Goal: Task Accomplishment & Management: Manage account settings

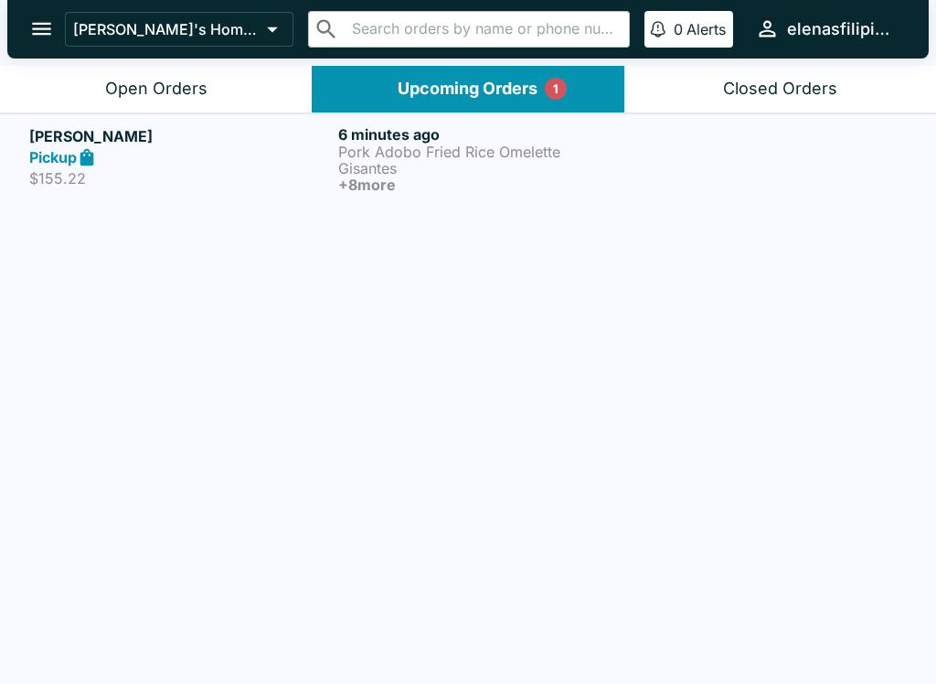
click at [54, 179] on p "$155.22" at bounding box center [180, 178] width 302 height 18
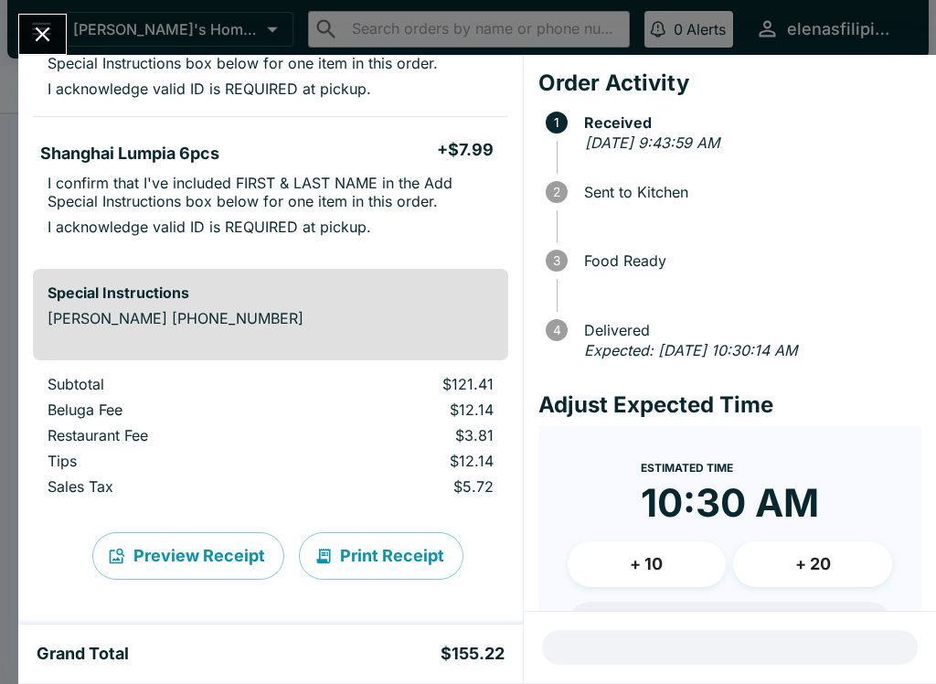
scroll to position [1442, 0]
click at [47, 48] on button "Close" at bounding box center [42, 34] width 47 height 39
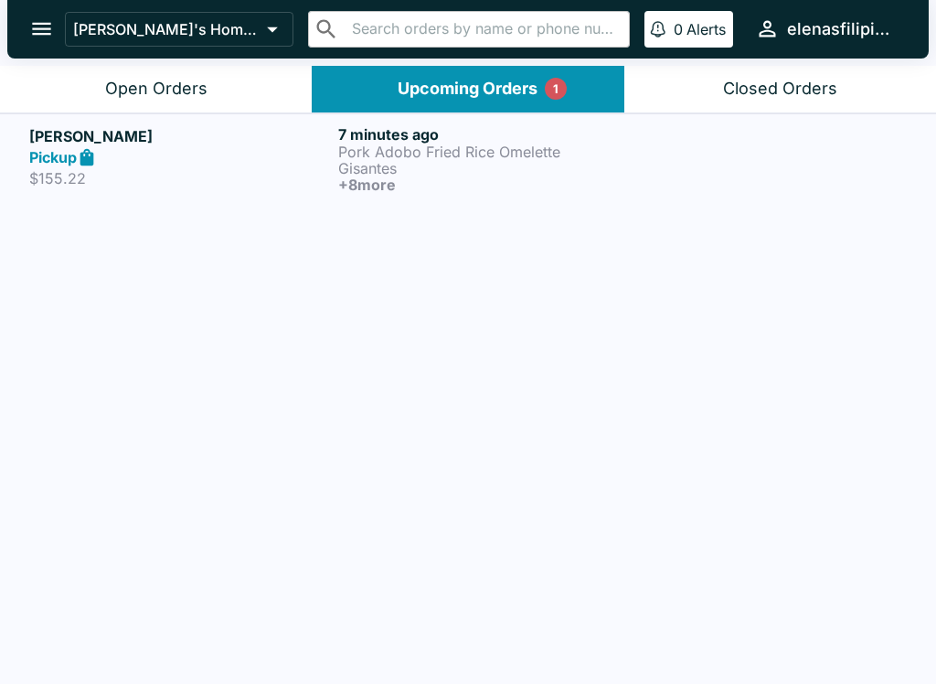
click at [112, 82] on div "Open Orders" at bounding box center [156, 89] width 102 height 21
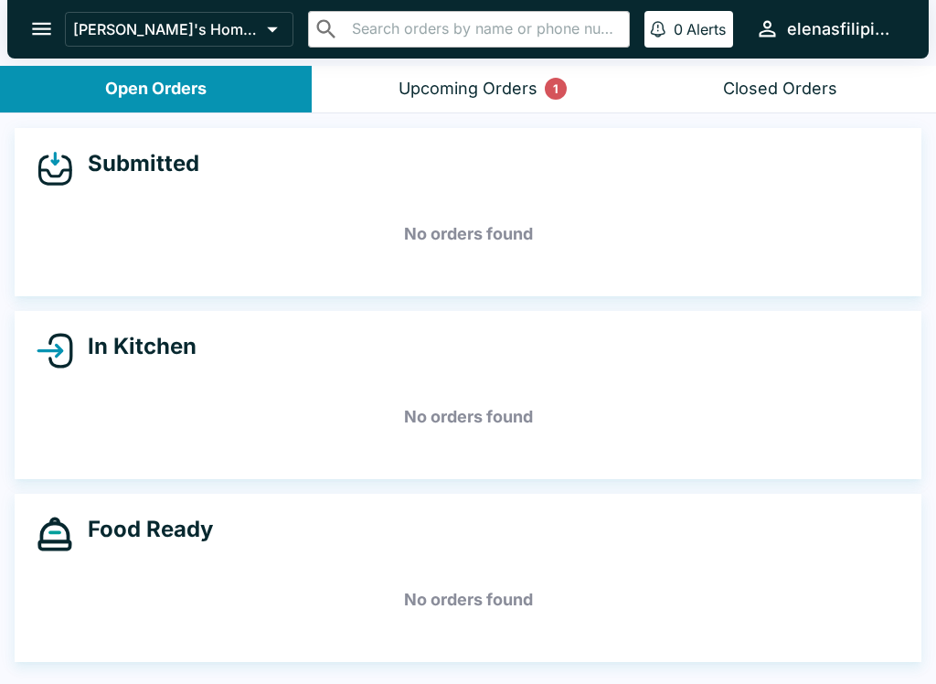
click at [422, 83] on div "Upcoming Orders 1" at bounding box center [468, 89] width 139 height 21
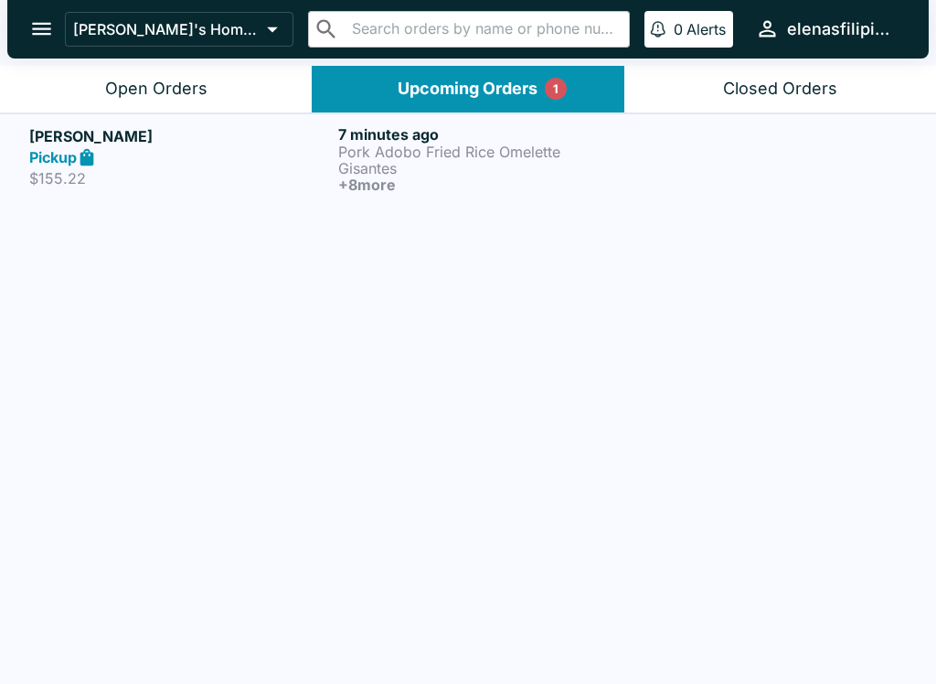
click at [214, 169] on p "$155.22" at bounding box center [180, 178] width 302 height 18
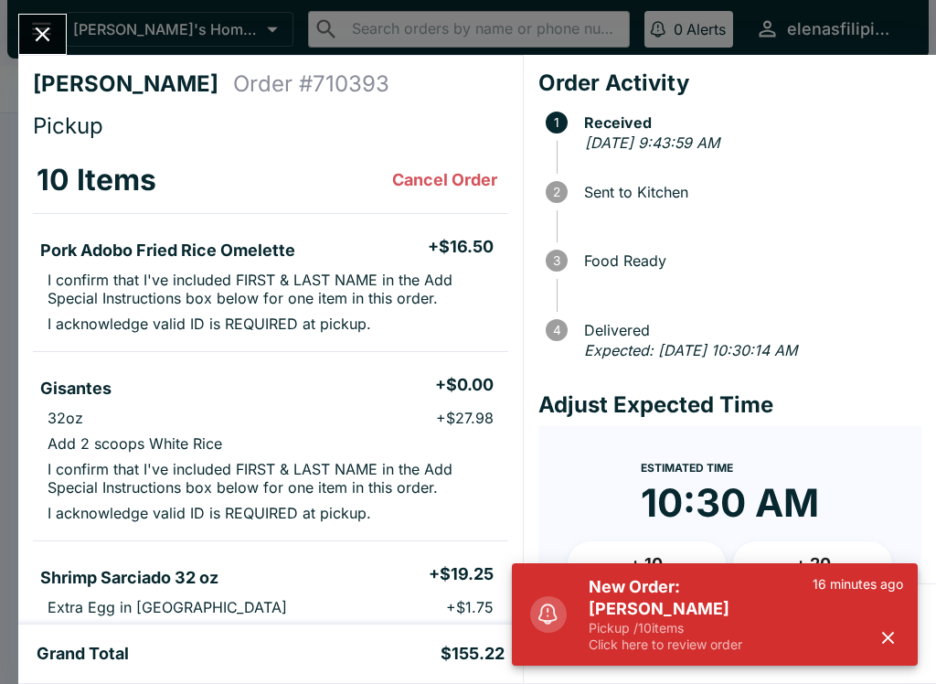
click at [729, 614] on h5 "New Order: [PERSON_NAME]" at bounding box center [701, 598] width 224 height 44
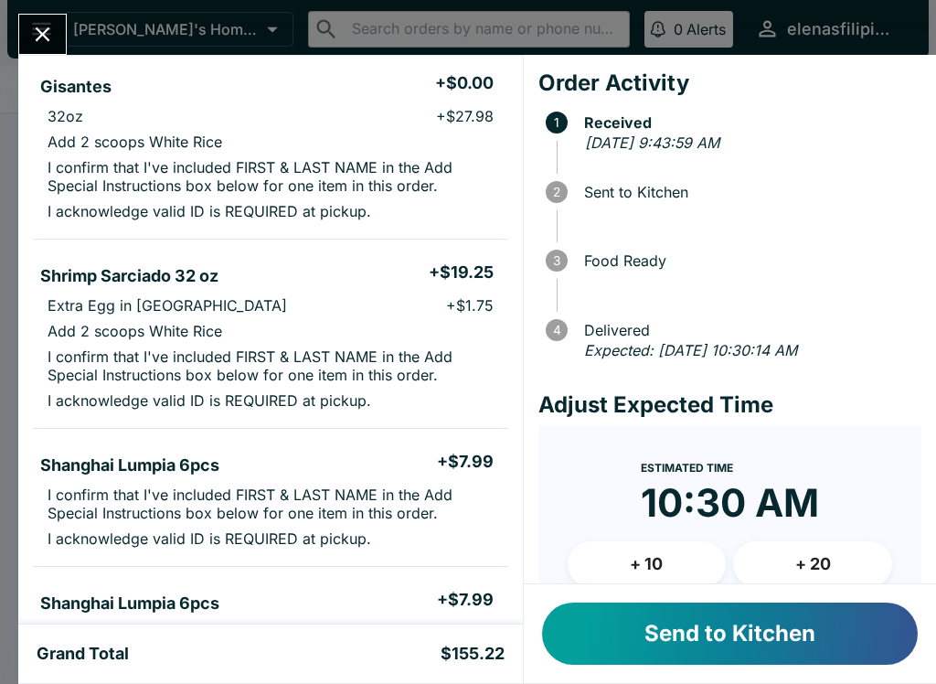
scroll to position [303, 0]
click at [636, 645] on button "Send to Kitchen" at bounding box center [730, 633] width 376 height 62
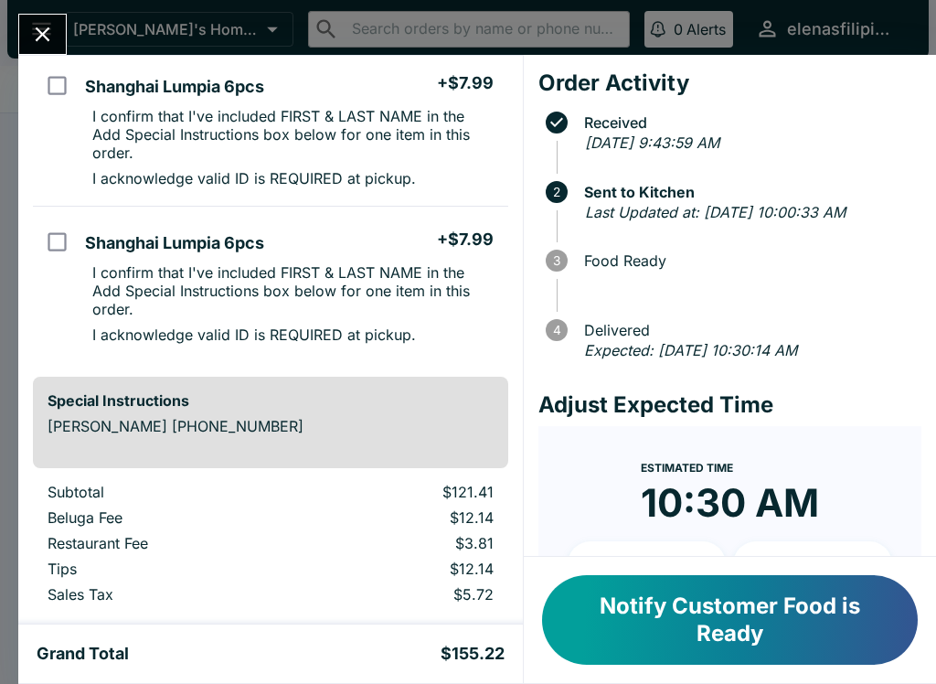
scroll to position [1543, 0]
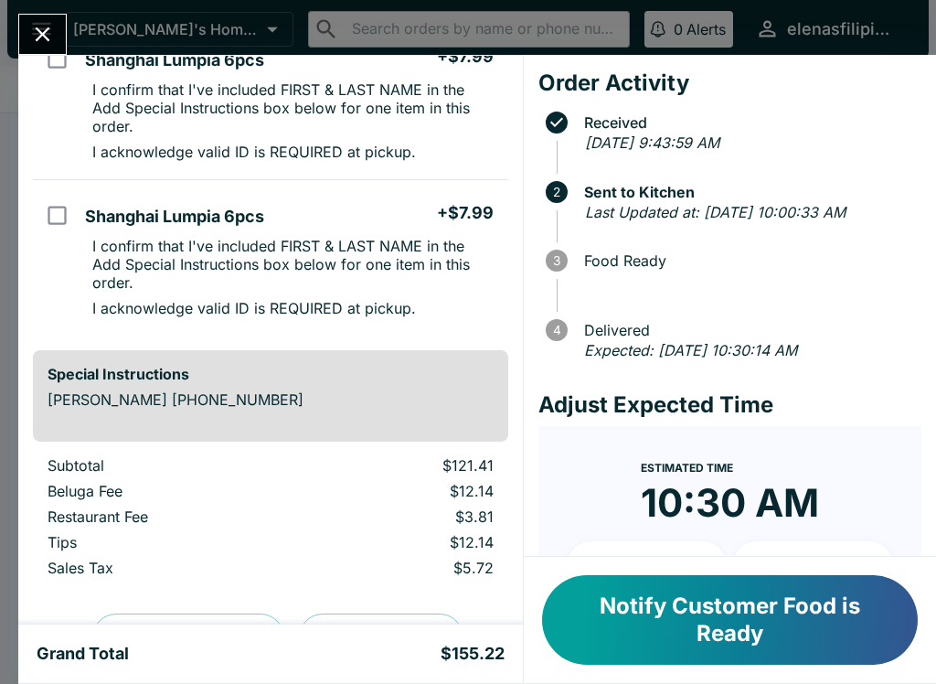
click at [30, 28] on icon "Close" at bounding box center [42, 34] width 25 height 25
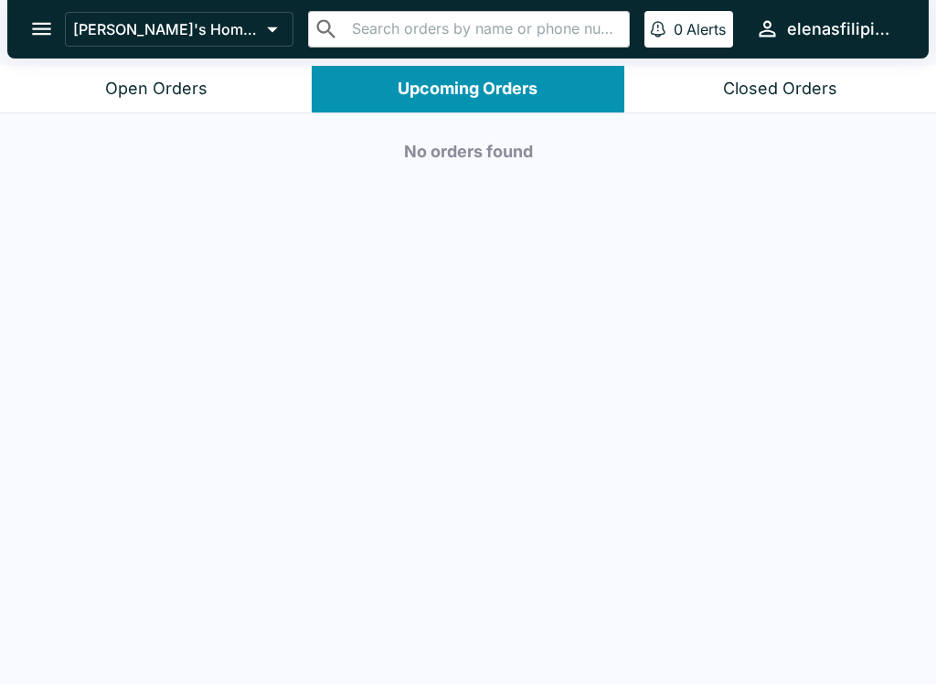
click at [76, 92] on button "Open Orders" at bounding box center [156, 89] width 312 height 47
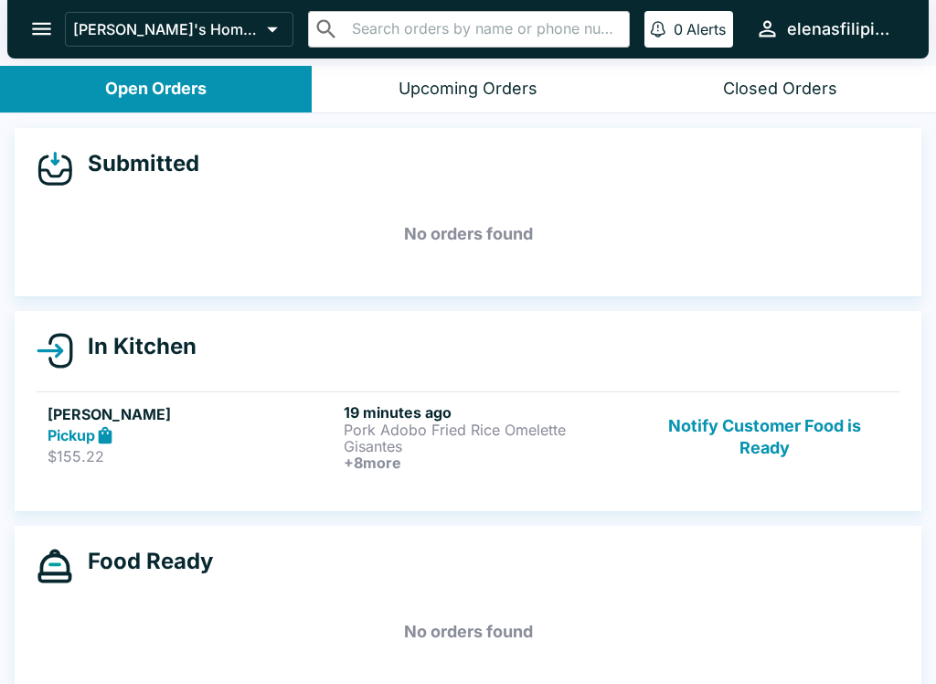
click at [471, 434] on p "Pork Adobo Fried Rice Omelette" at bounding box center [488, 429] width 289 height 16
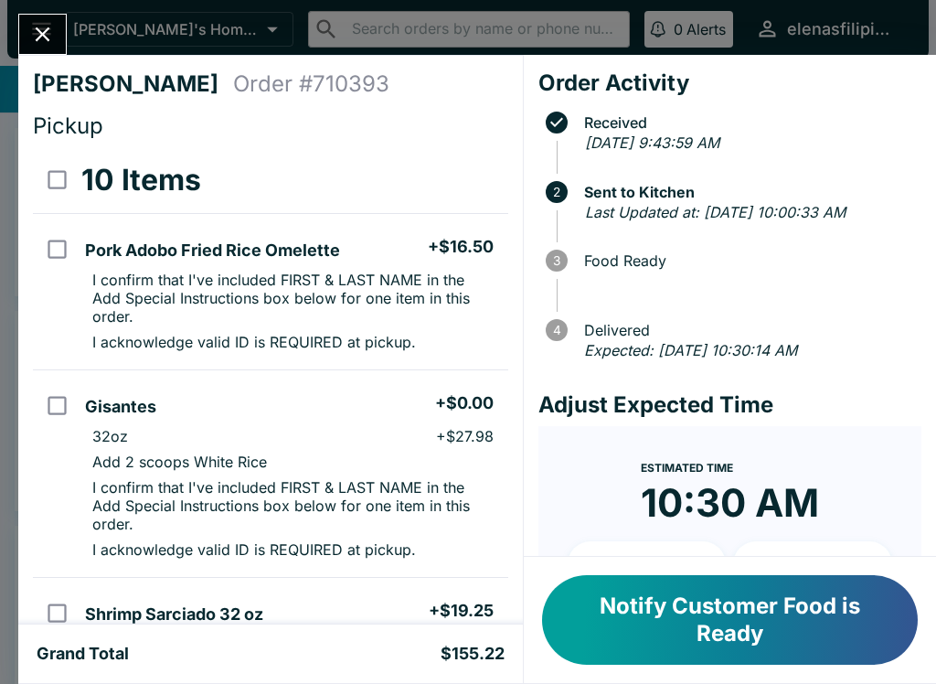
click at [32, 18] on button "Close" at bounding box center [42, 34] width 47 height 39
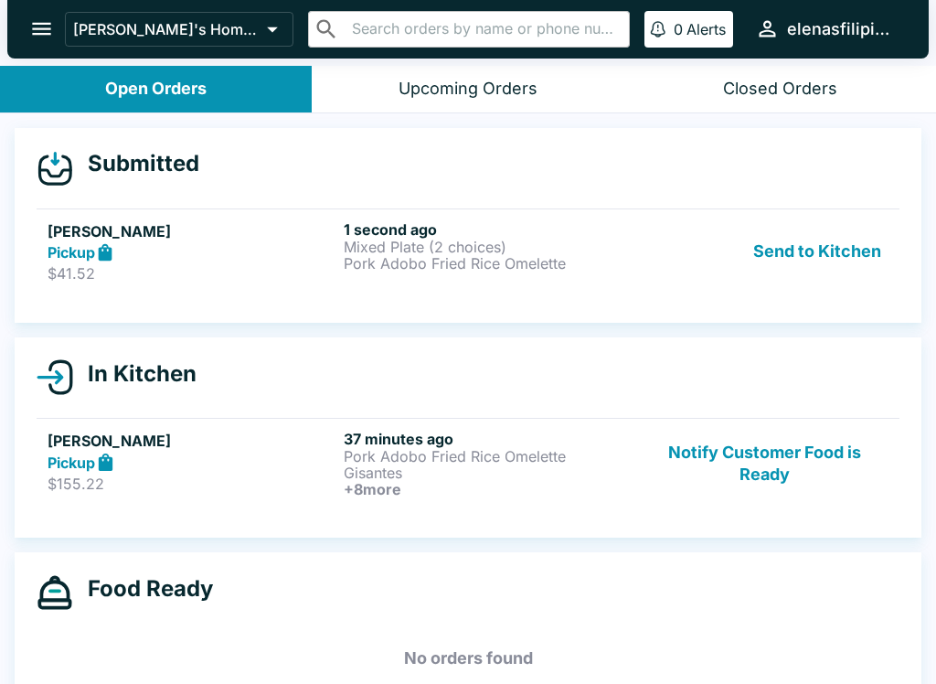
click at [438, 268] on p "Pork Adobo Fried Rice Omelette" at bounding box center [488, 263] width 289 height 16
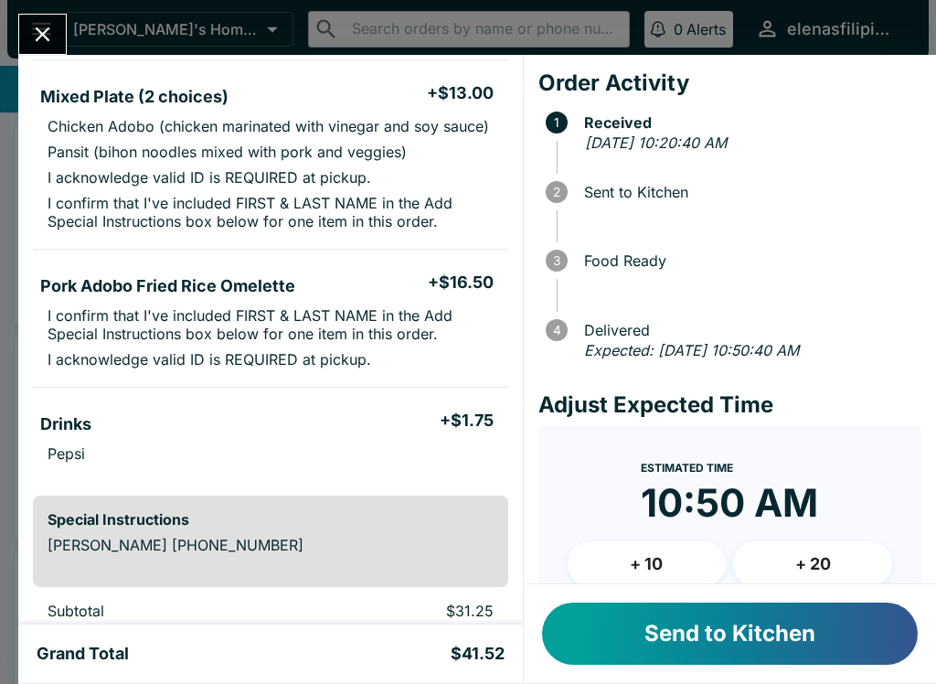
scroll to position [176, 0]
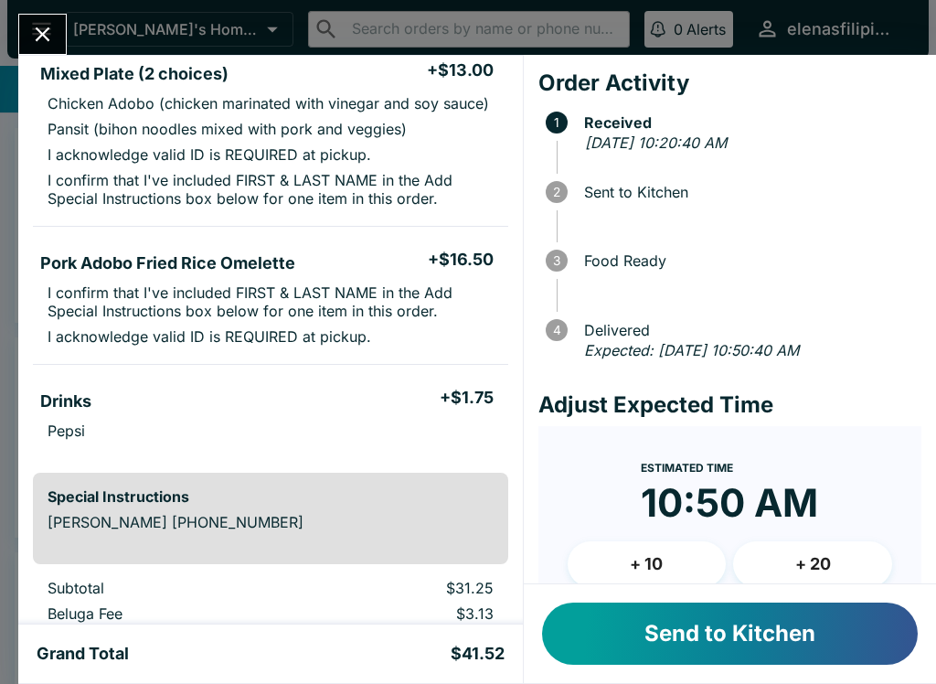
click at [634, 640] on button "Send to Kitchen" at bounding box center [730, 633] width 376 height 62
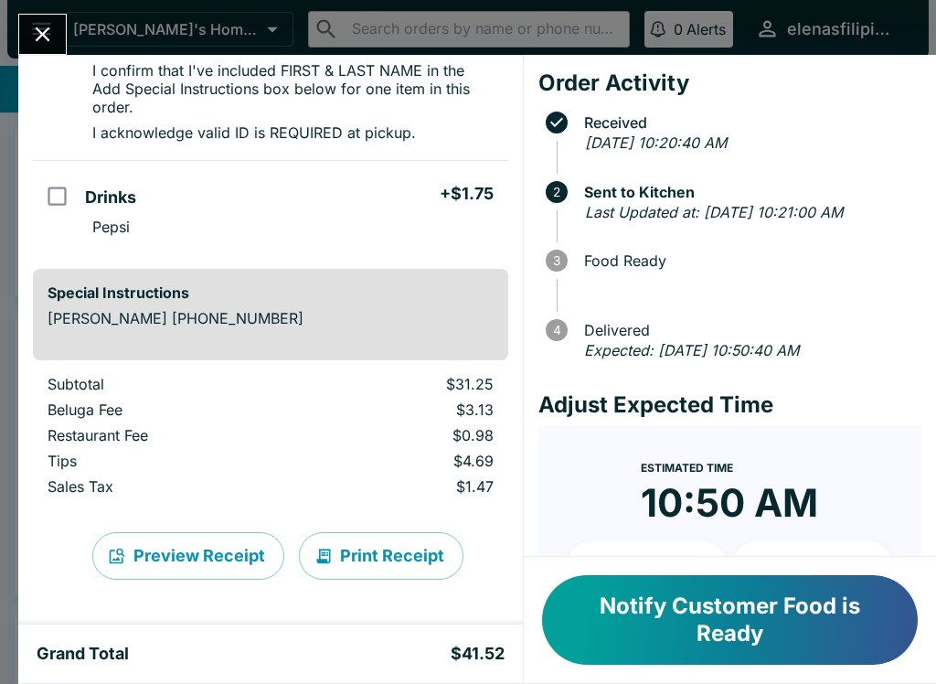
scroll to position [435, 0]
click at [34, 24] on icon "Close" at bounding box center [42, 34] width 25 height 25
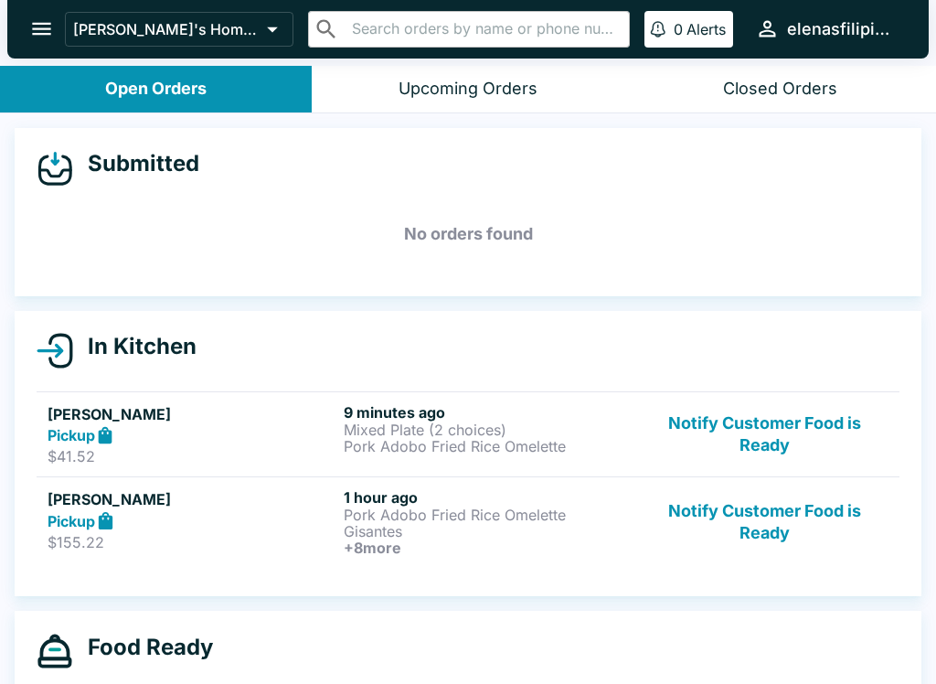
click at [708, 543] on button "Notify Customer Food is Ready" at bounding box center [765, 522] width 248 height 68
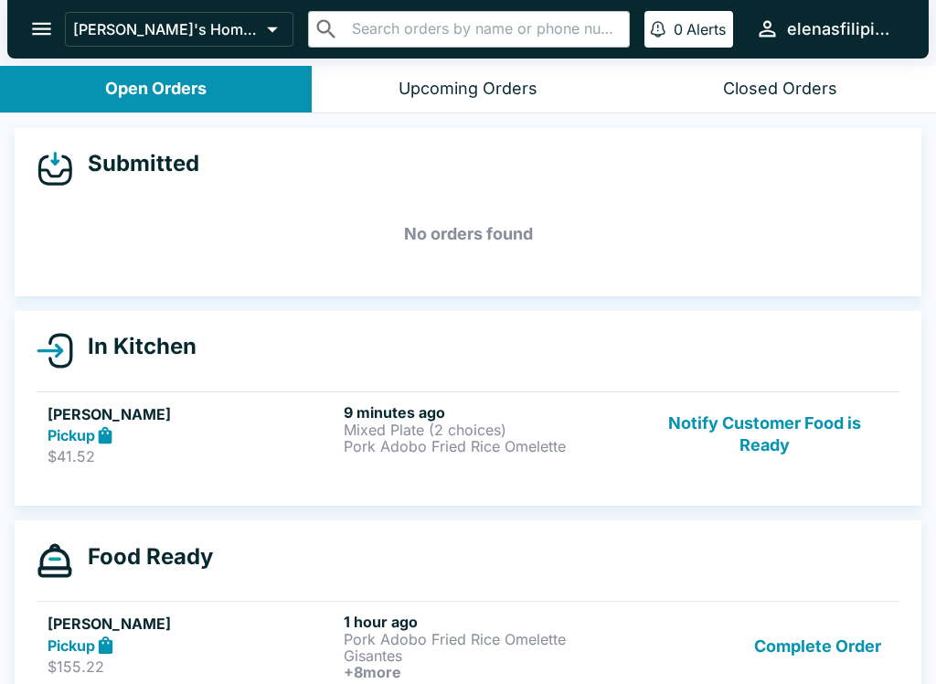
click at [780, 420] on button "Notify Customer Food is Ready" at bounding box center [765, 434] width 248 height 63
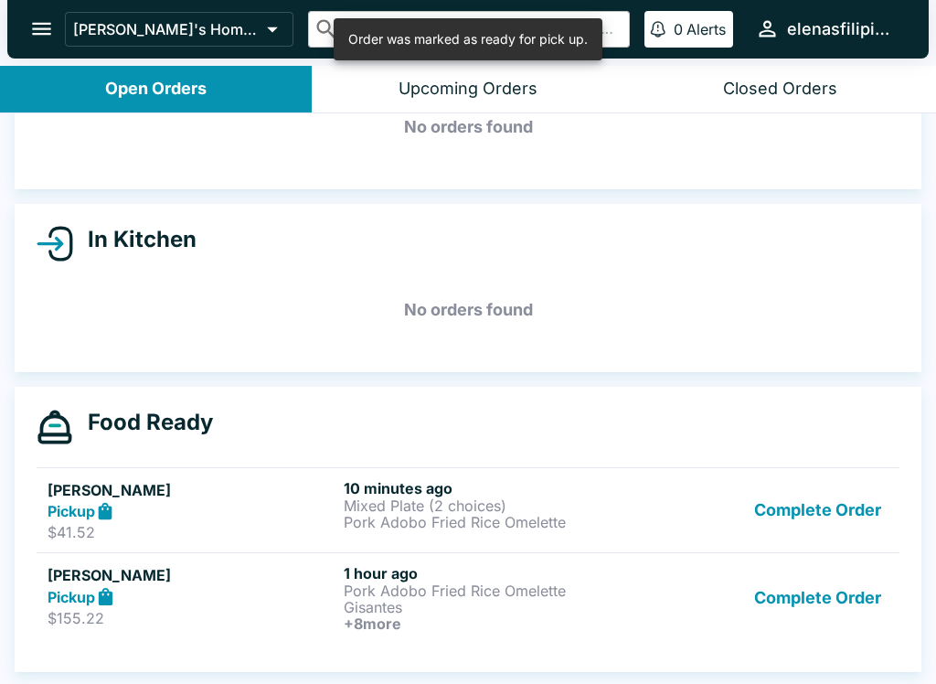
click at [803, 521] on button "Complete Order" at bounding box center [818, 510] width 142 height 63
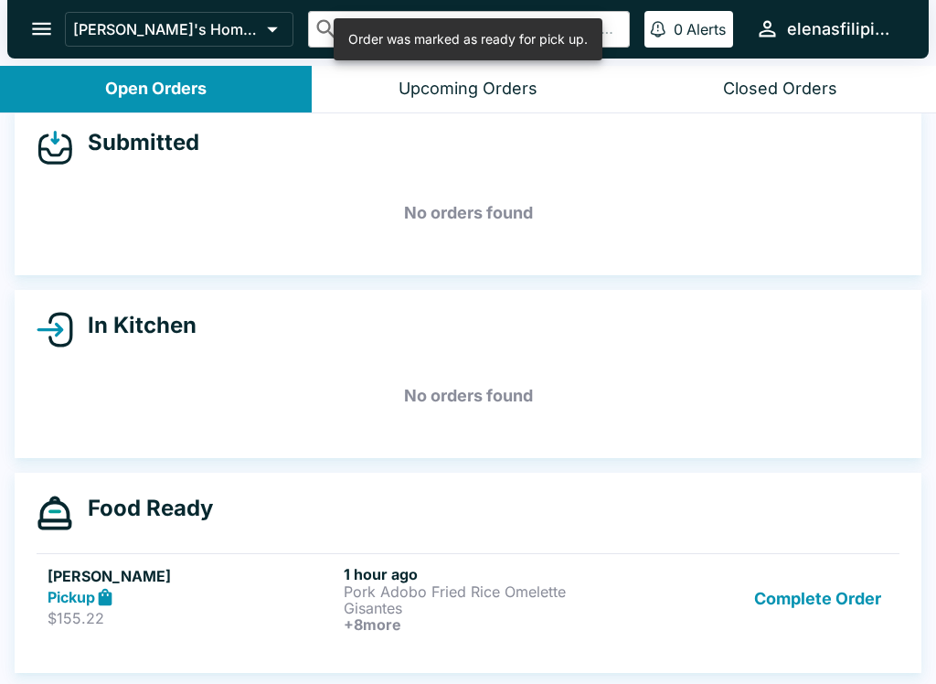
scroll to position [21, 0]
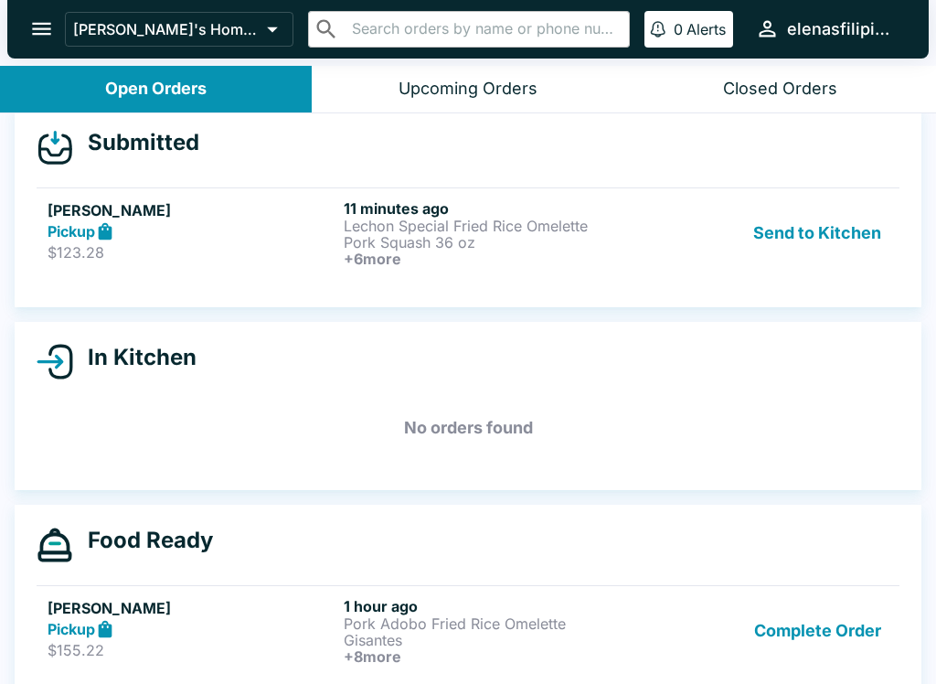
click at [842, 646] on button "Complete Order" at bounding box center [818, 631] width 142 height 68
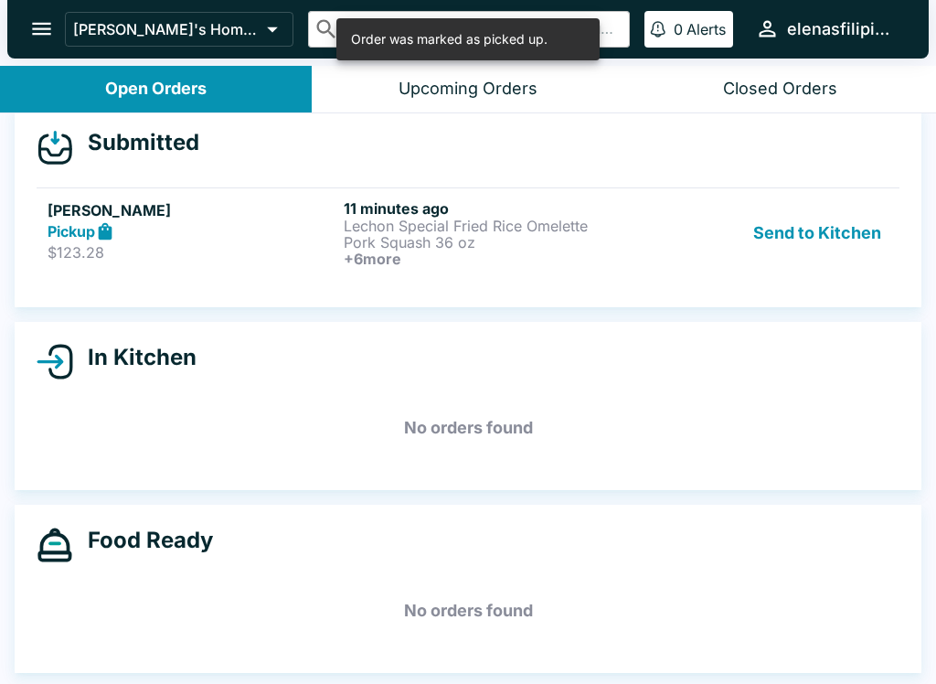
click at [305, 236] on div "Pickup" at bounding box center [192, 231] width 289 height 21
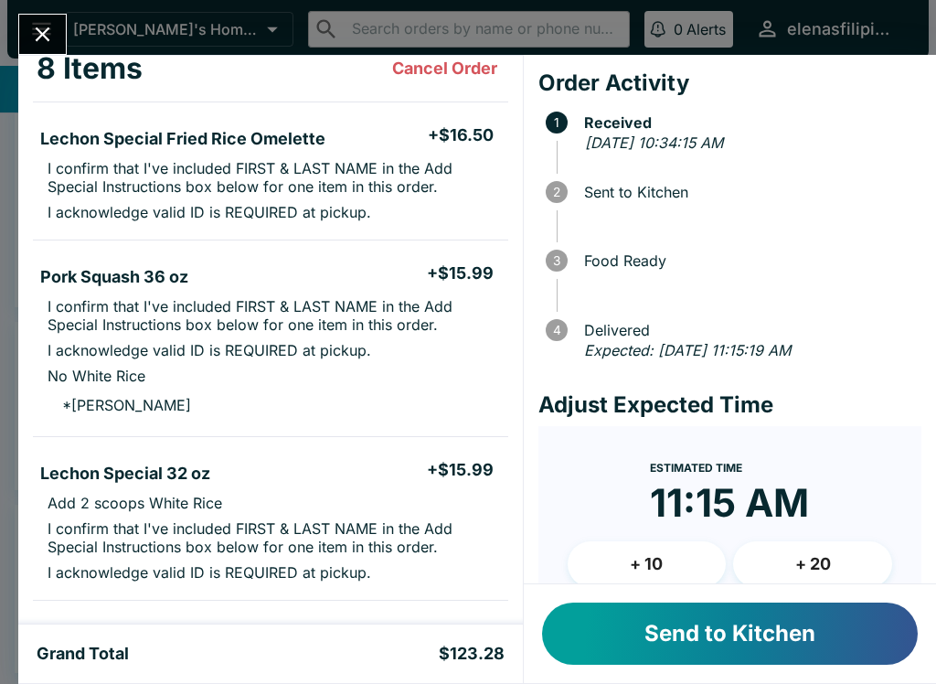
scroll to position [108, 0]
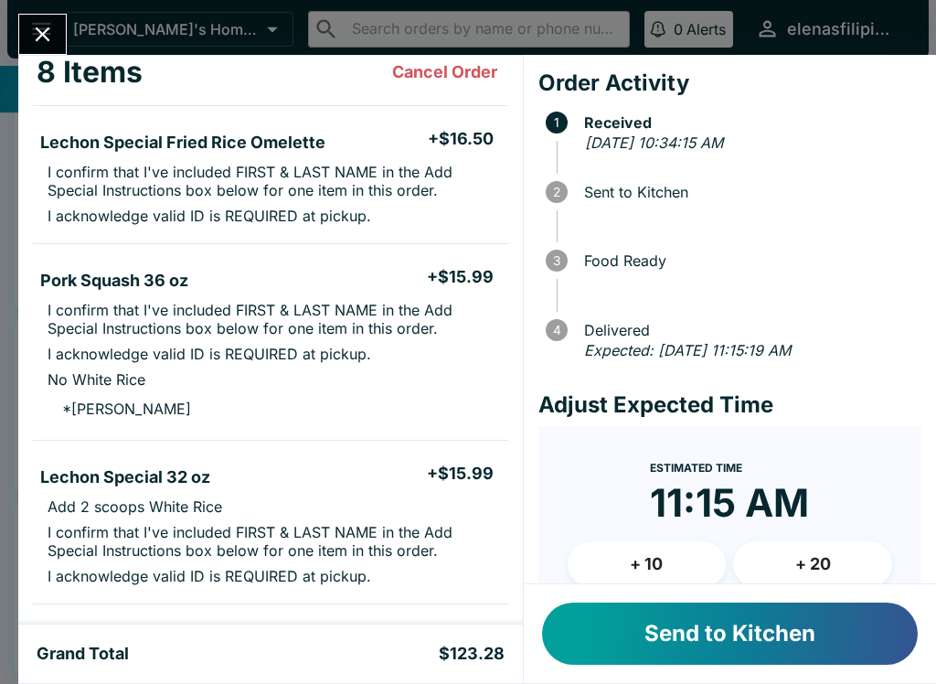
click at [661, 624] on button "Send to Kitchen" at bounding box center [730, 633] width 376 height 62
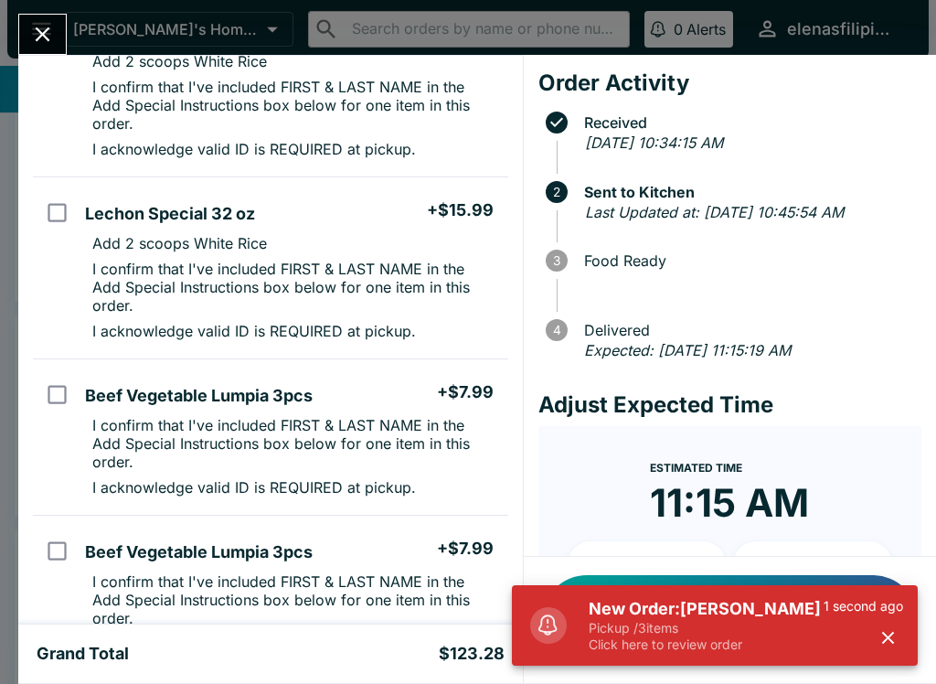
scroll to position [596, 0]
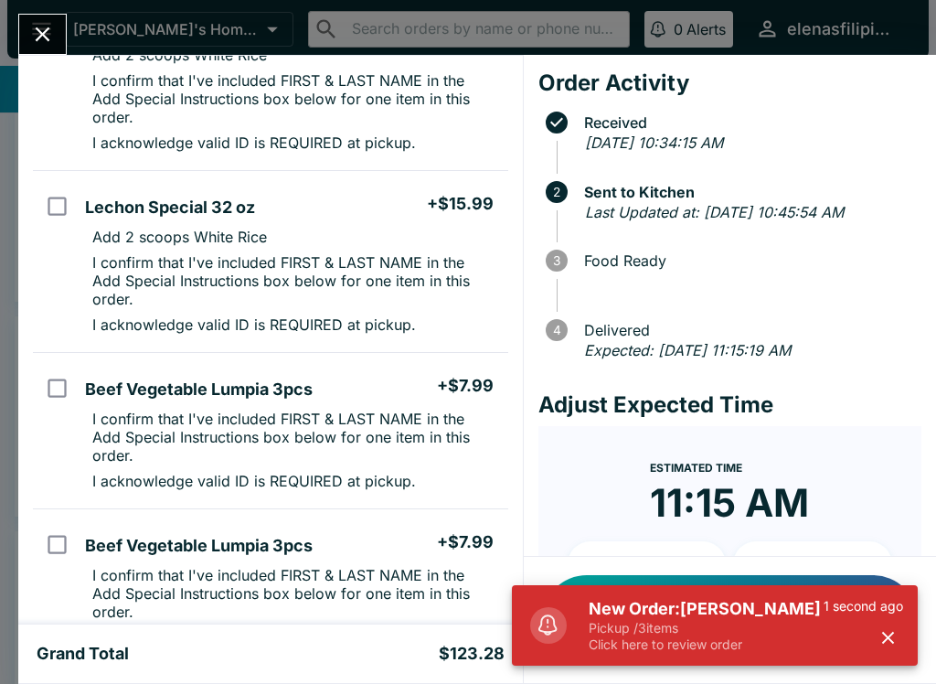
click at [886, 638] on icon "button" at bounding box center [888, 637] width 21 height 21
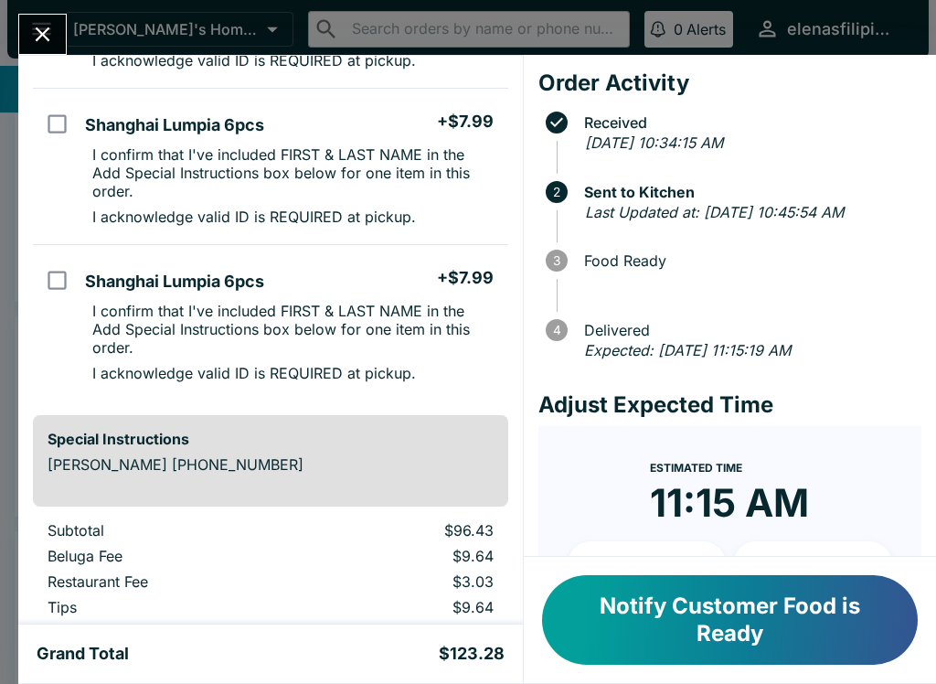
scroll to position [1174, 0]
click at [46, 24] on icon "Close" at bounding box center [42, 34] width 25 height 25
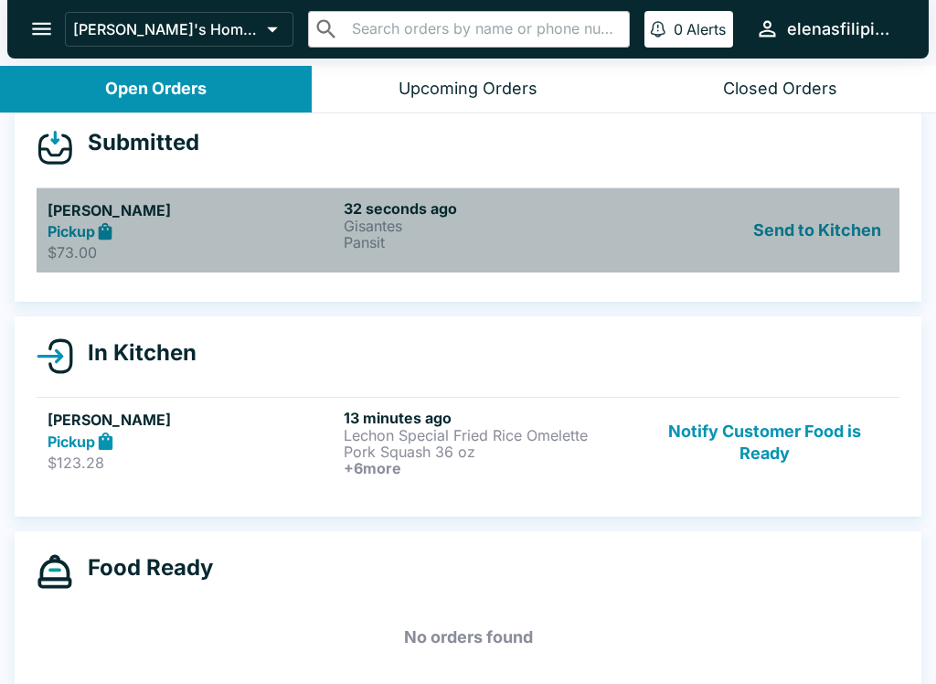
click at [223, 264] on link "[PERSON_NAME] Pickup $73.00 32 seconds ago Gisantes Pansit Send to Kitchen" at bounding box center [468, 230] width 863 height 86
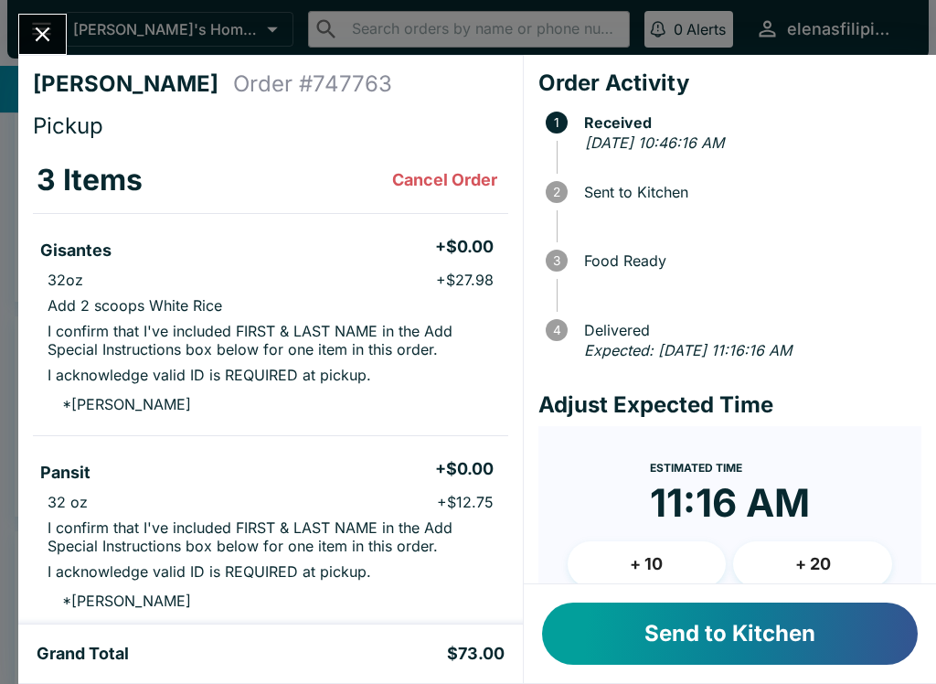
click at [693, 629] on button "Send to Kitchen" at bounding box center [730, 633] width 376 height 62
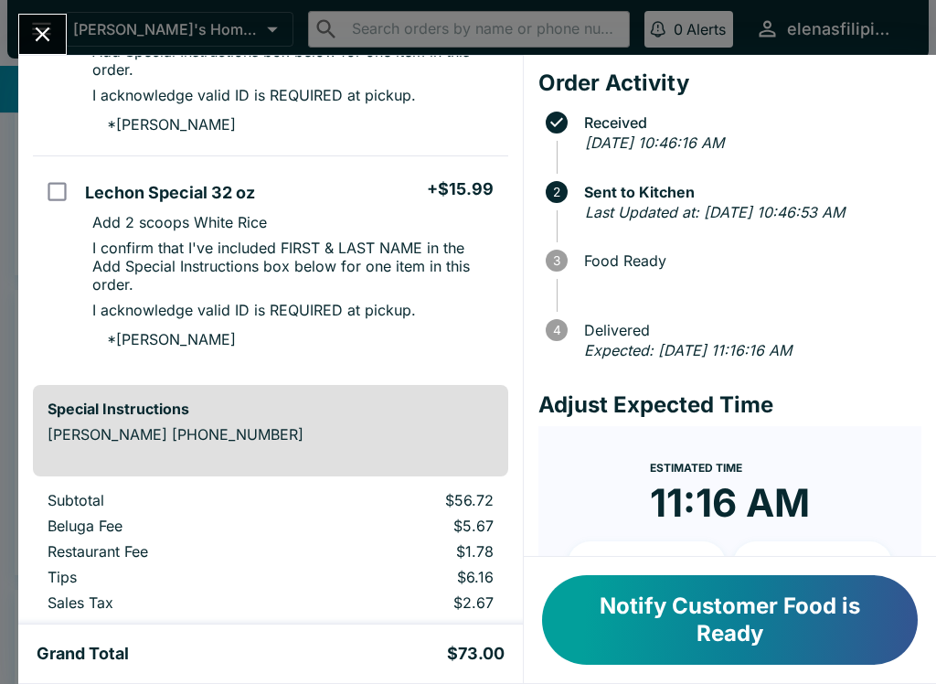
scroll to position [515, 0]
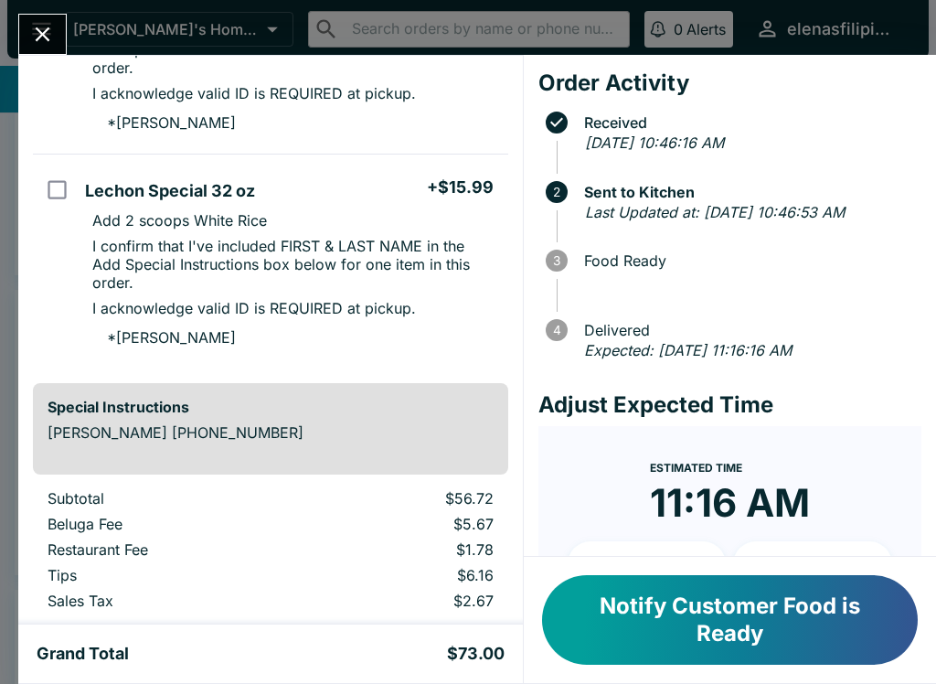
click at [30, 27] on icon "Close" at bounding box center [42, 34] width 25 height 25
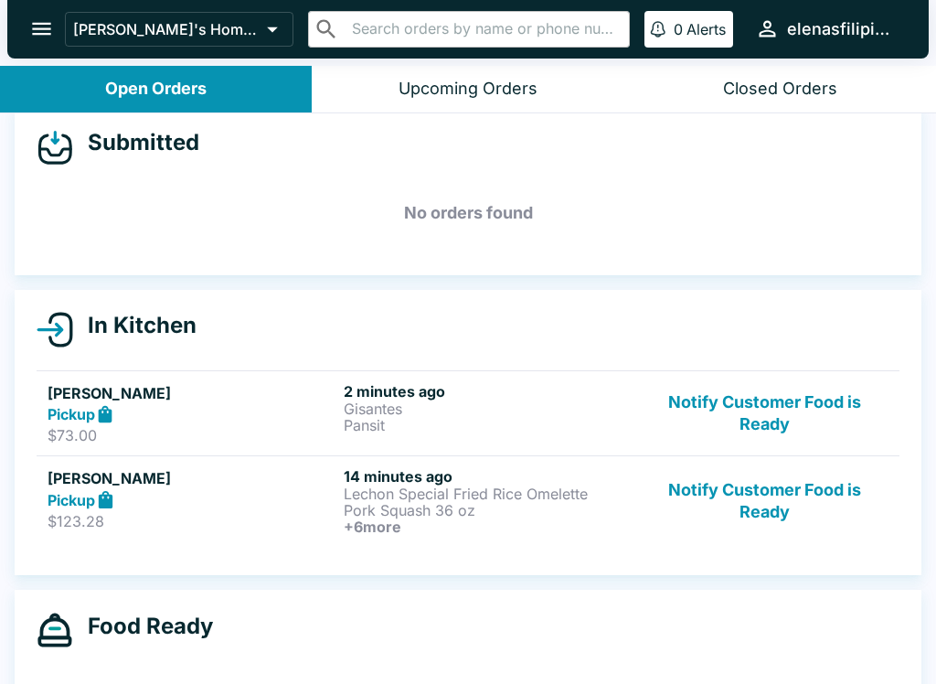
click at [206, 504] on div "Pickup" at bounding box center [192, 499] width 289 height 21
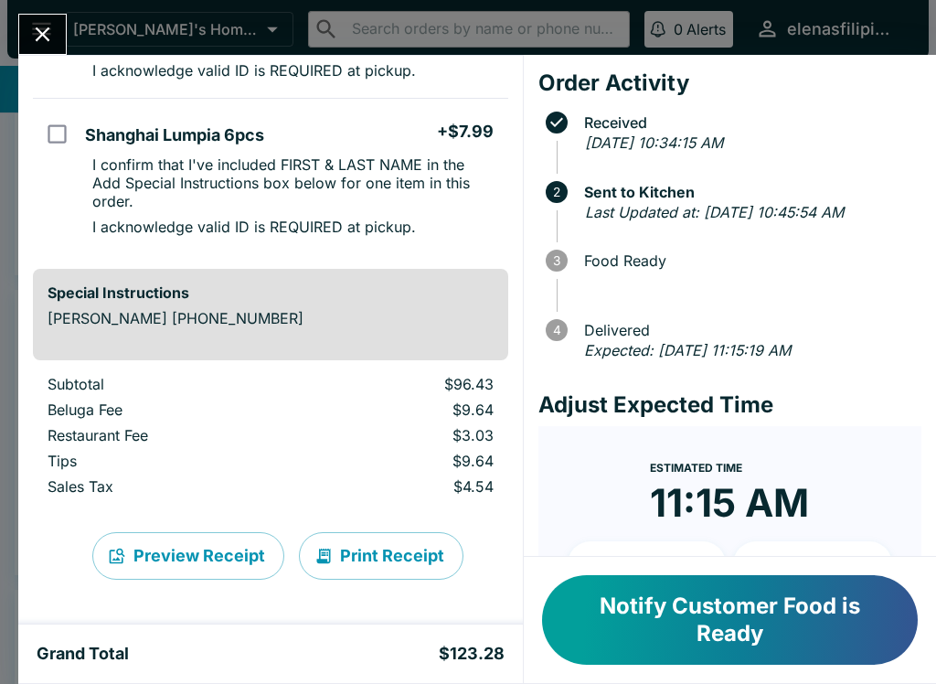
scroll to position [1319, 0]
click at [28, 31] on button "Close" at bounding box center [42, 34] width 47 height 39
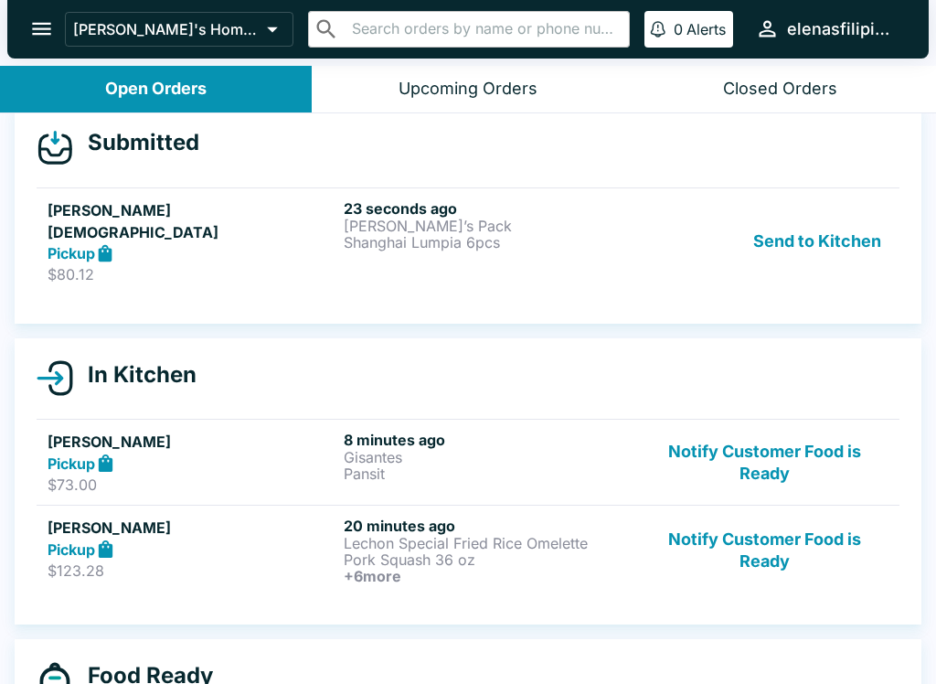
click at [526, 214] on h6 "23 seconds ago" at bounding box center [488, 208] width 289 height 18
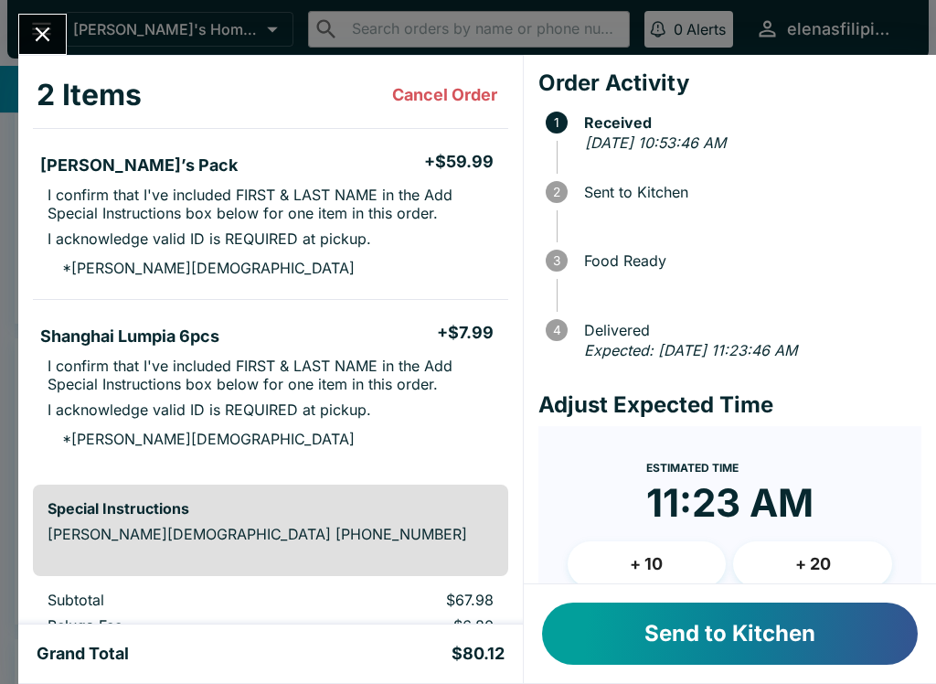
scroll to position [113, 0]
click at [729, 617] on button "Send to Kitchen" at bounding box center [730, 633] width 376 height 62
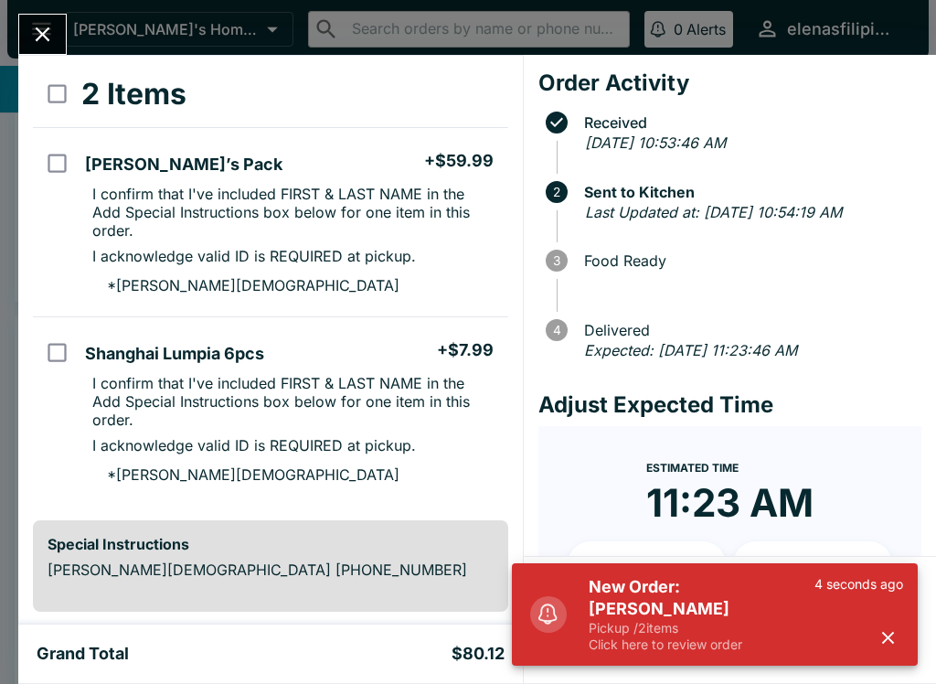
click at [813, 605] on h5 "New Order: [PERSON_NAME]" at bounding box center [702, 598] width 226 height 44
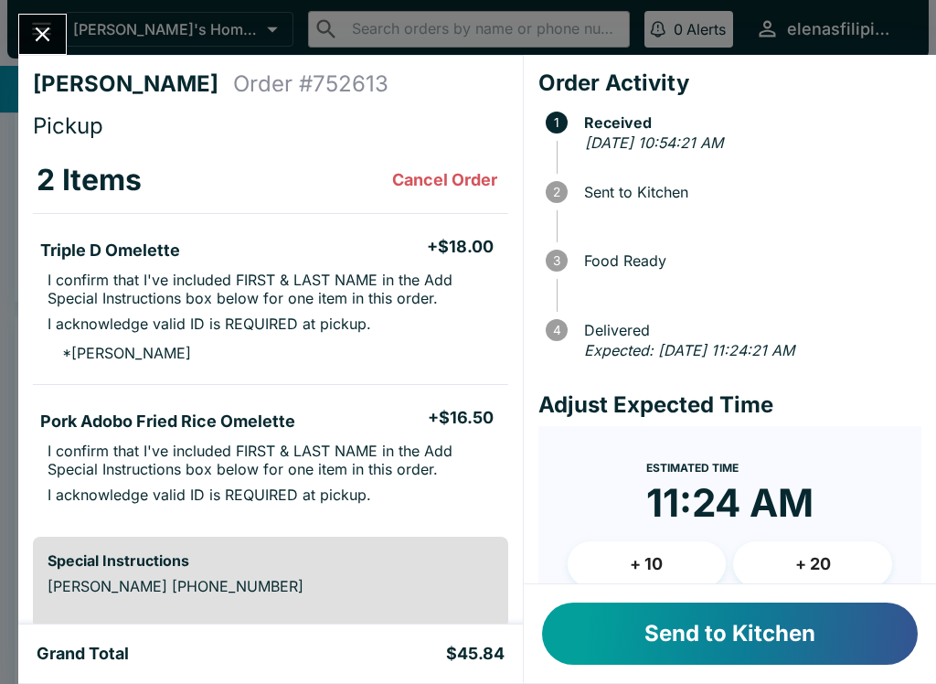
click at [33, 16] on button "Close" at bounding box center [42, 34] width 47 height 39
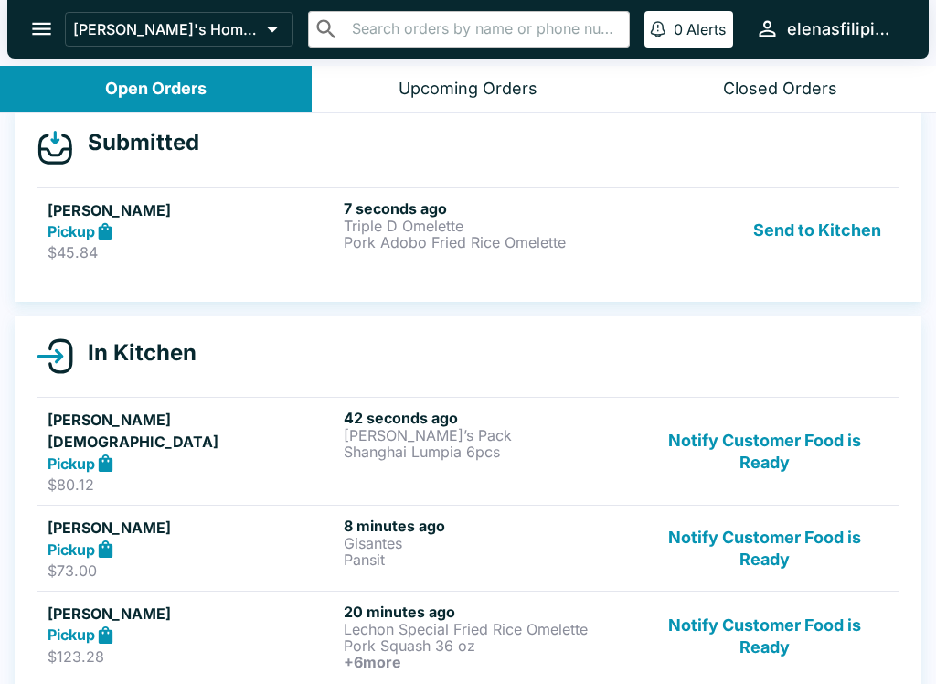
click at [297, 243] on p "$45.84" at bounding box center [192, 252] width 289 height 18
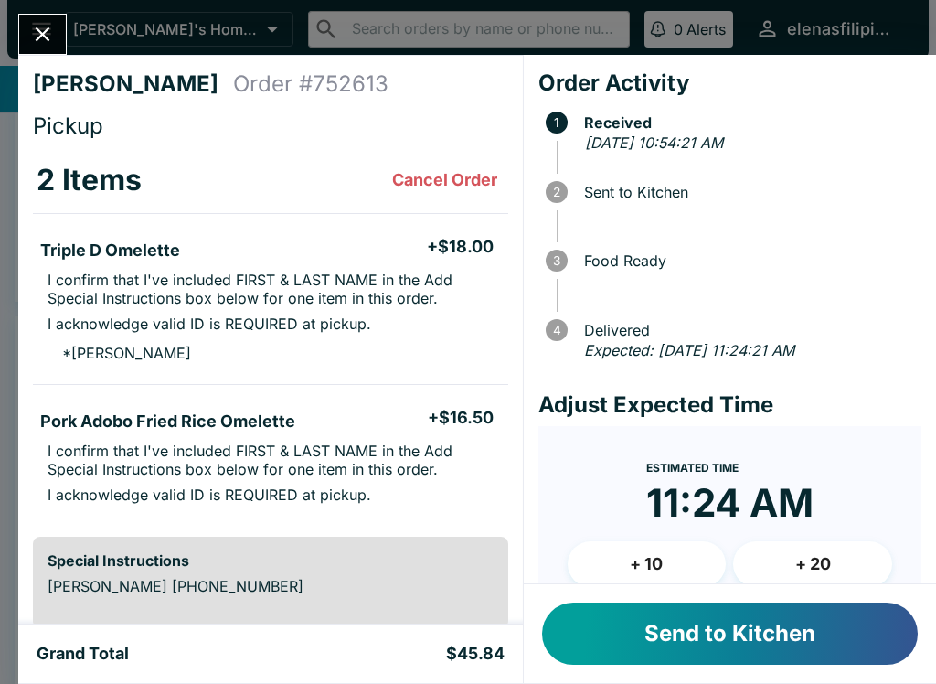
click at [844, 626] on button "Send to Kitchen" at bounding box center [730, 633] width 376 height 62
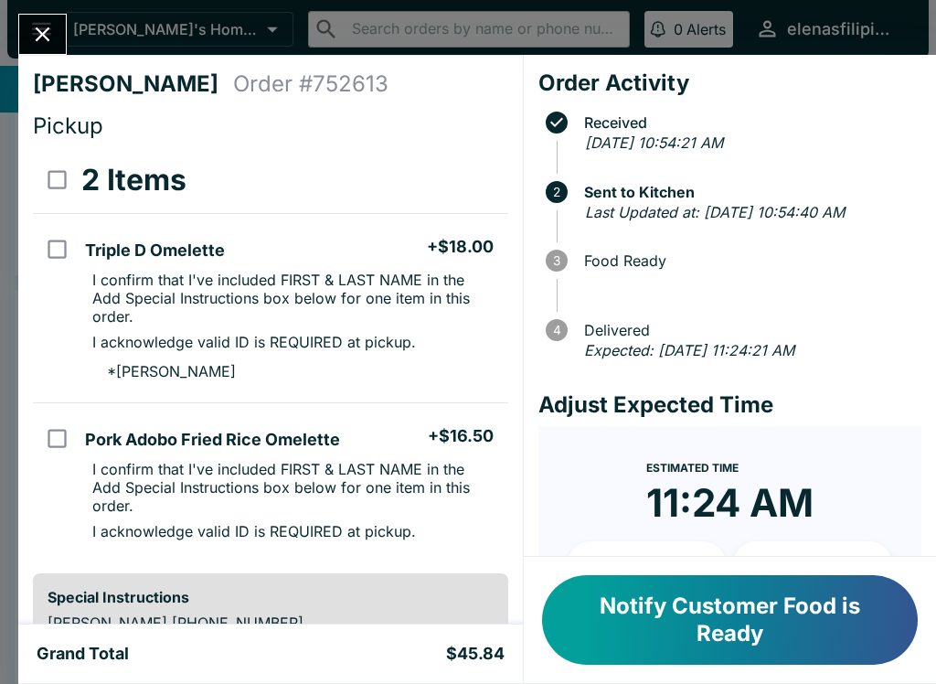
click at [40, 8] on div "[PERSON_NAME] Order # 752613 Pickup 2 Items Triple D Omelette + $18.00 I confir…" at bounding box center [468, 342] width 936 height 684
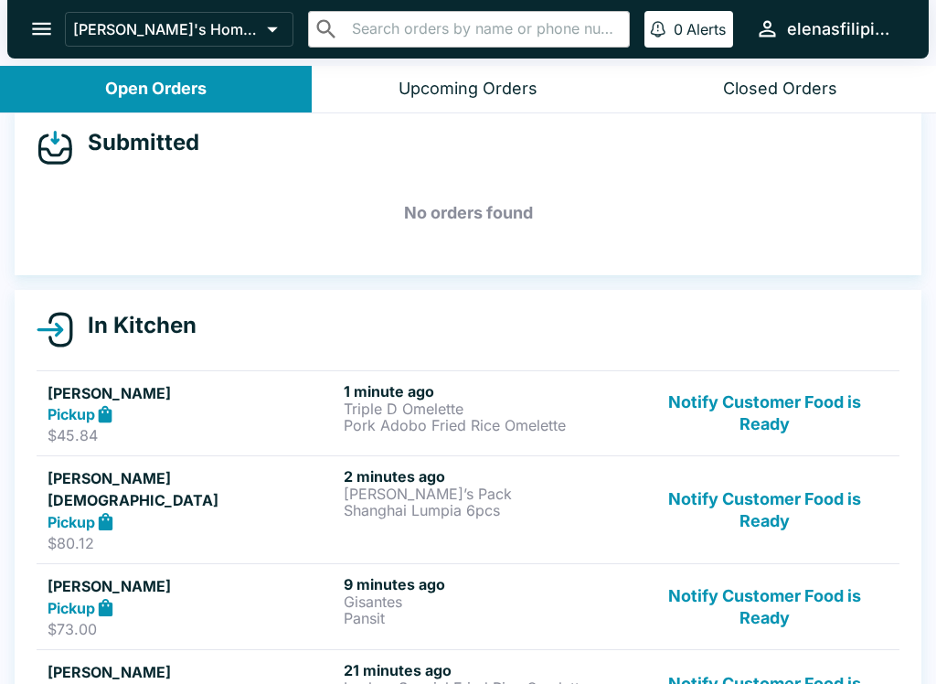
click at [266, 511] on div "Pickup" at bounding box center [192, 521] width 289 height 21
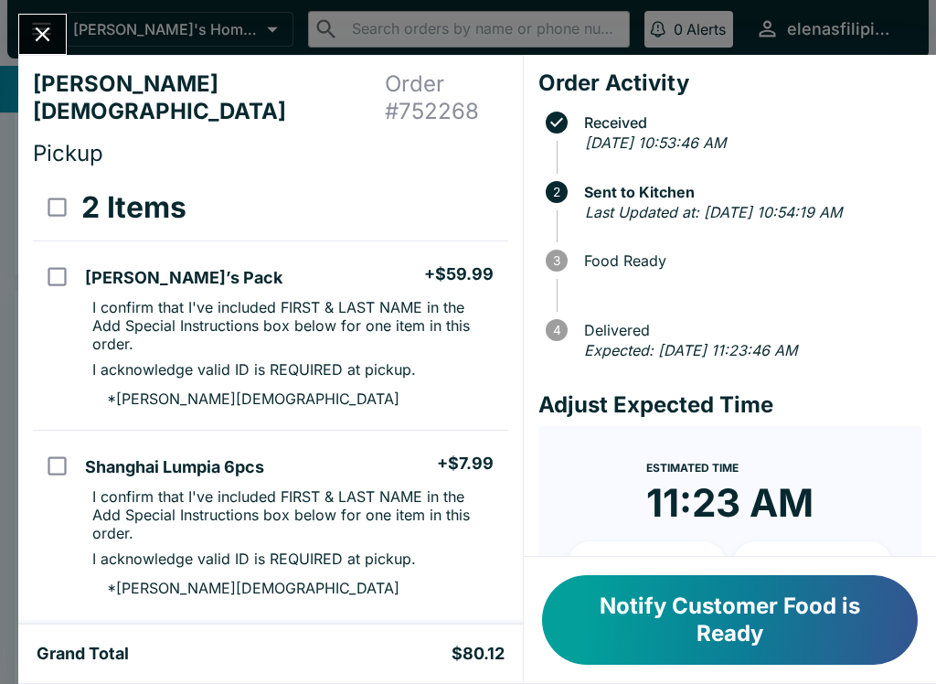
click at [29, 22] on button "Close" at bounding box center [42, 34] width 47 height 39
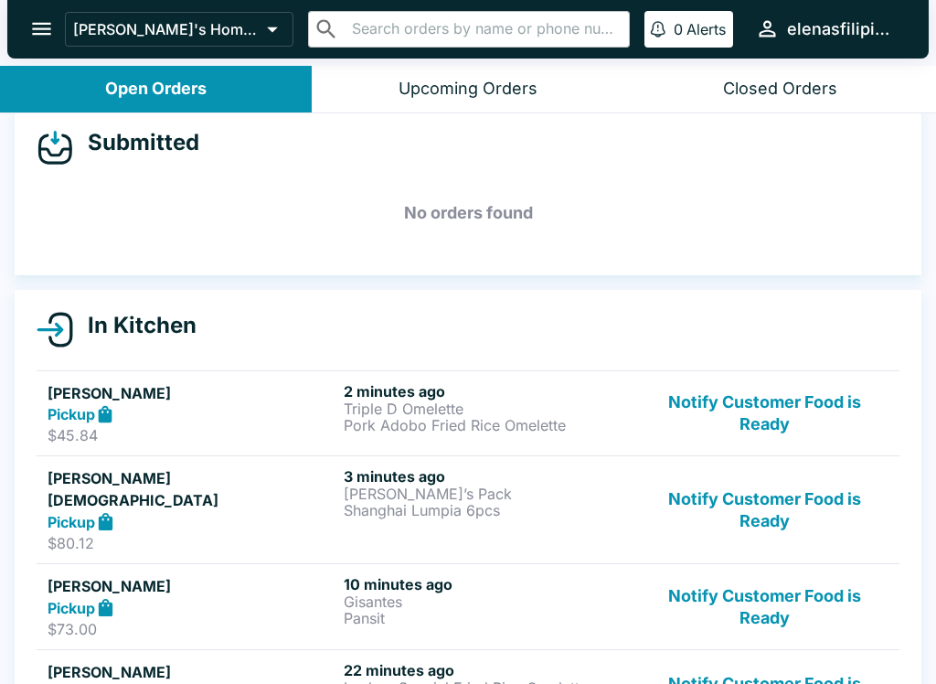
click at [227, 410] on div "Pickup" at bounding box center [192, 414] width 289 height 21
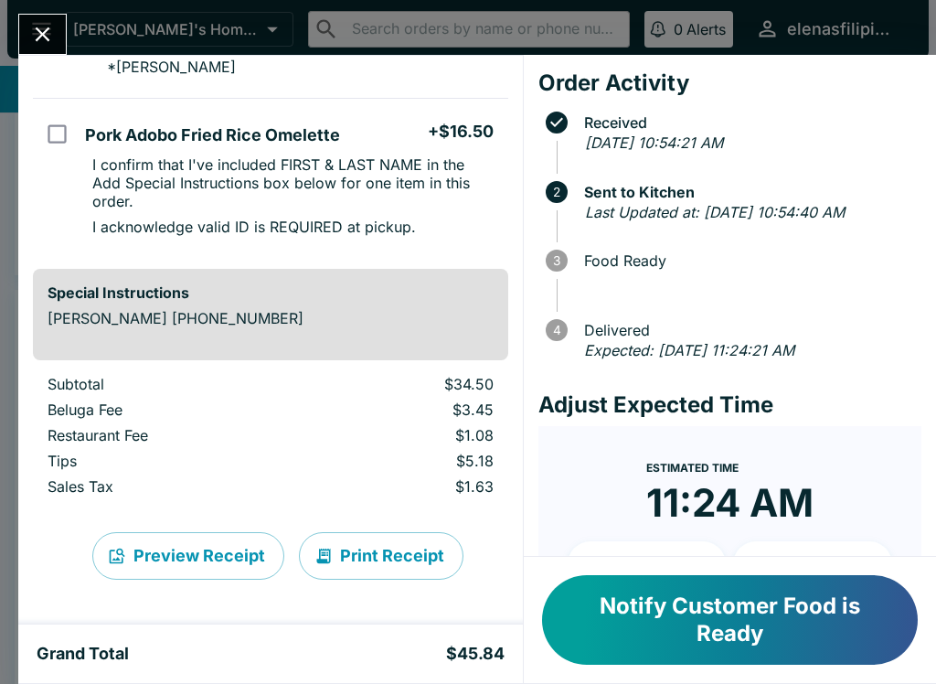
scroll to position [304, 0]
click at [54, 31] on icon "Close" at bounding box center [42, 34] width 25 height 25
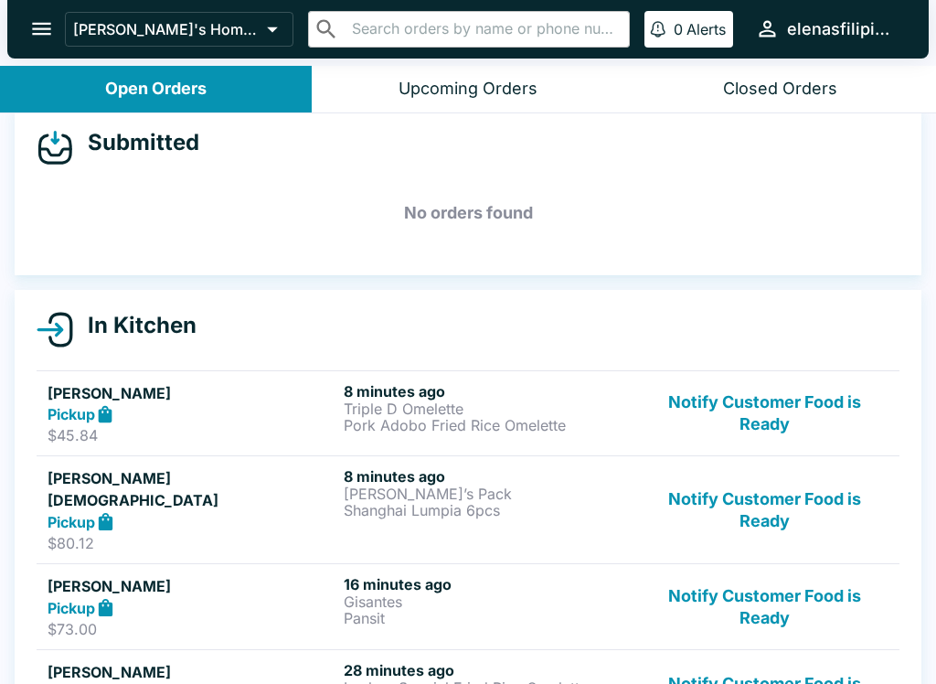
click at [743, 591] on button "Notify Customer Food is Ready" at bounding box center [765, 606] width 248 height 63
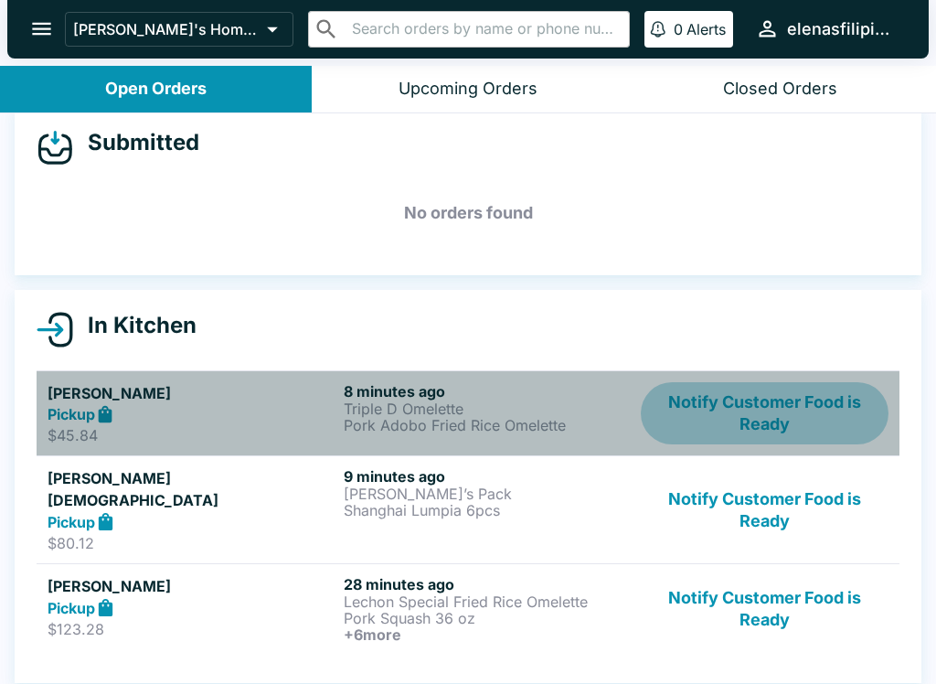
click at [741, 402] on button "Notify Customer Food is Ready" at bounding box center [765, 413] width 248 height 63
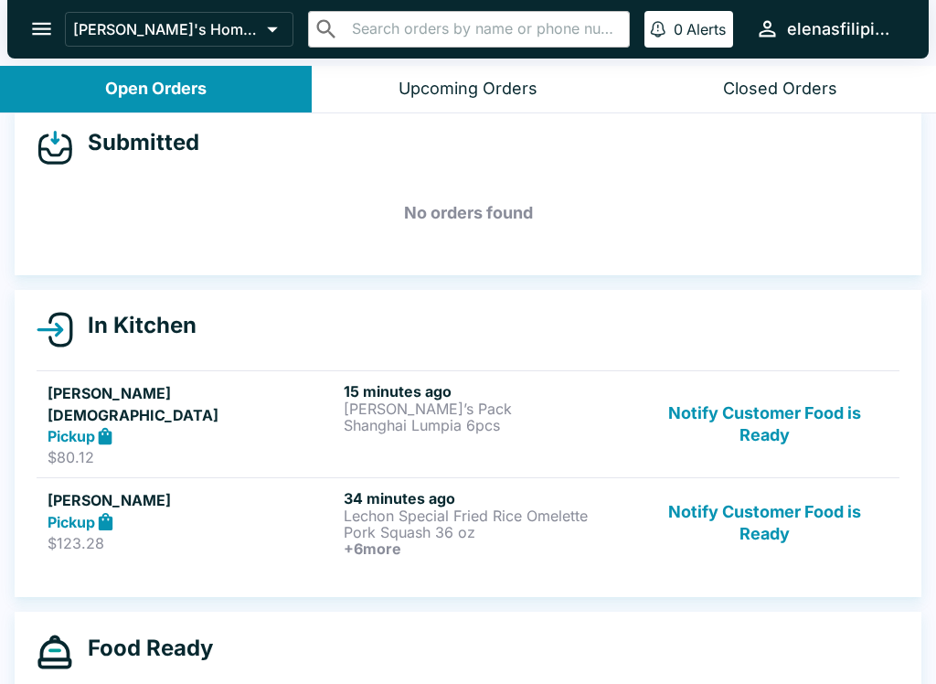
click at [761, 432] on button "Notify Customer Food is Ready" at bounding box center [765, 424] width 248 height 85
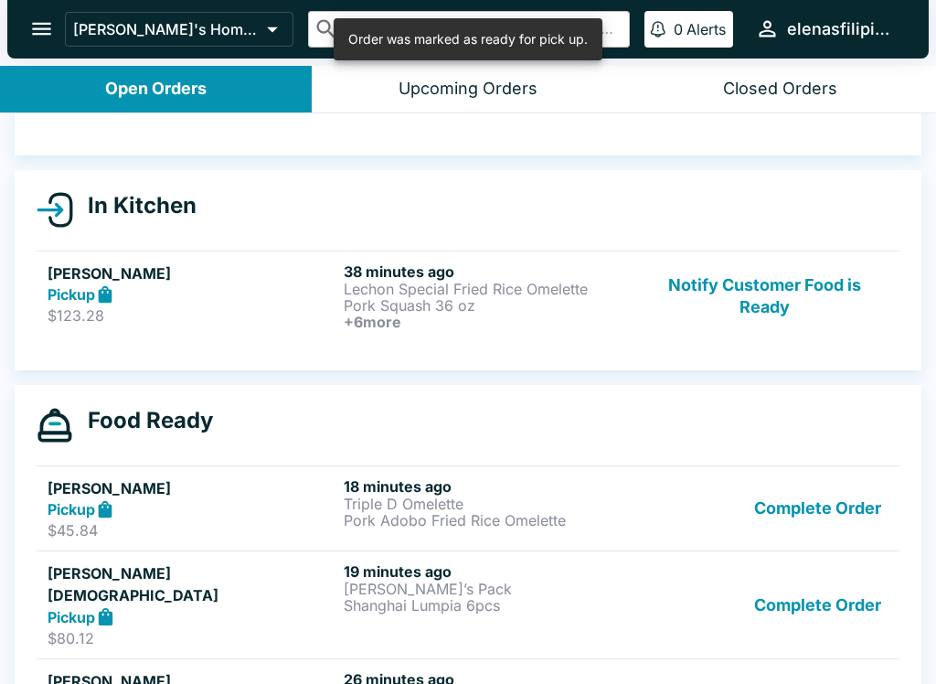
scroll to position [183, 0]
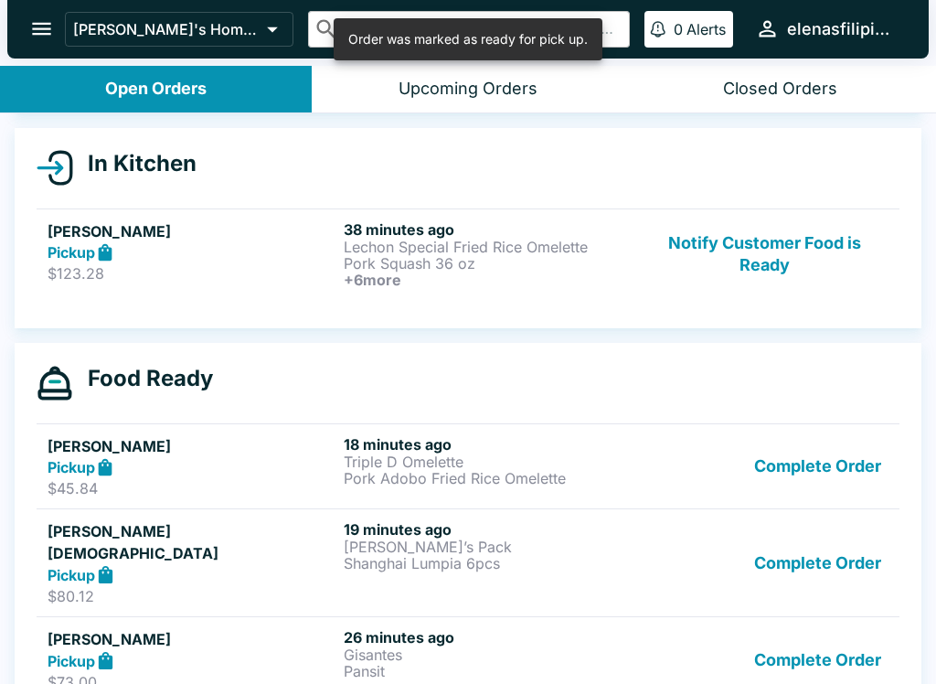
click at [784, 561] on button "Complete Order" at bounding box center [818, 562] width 142 height 85
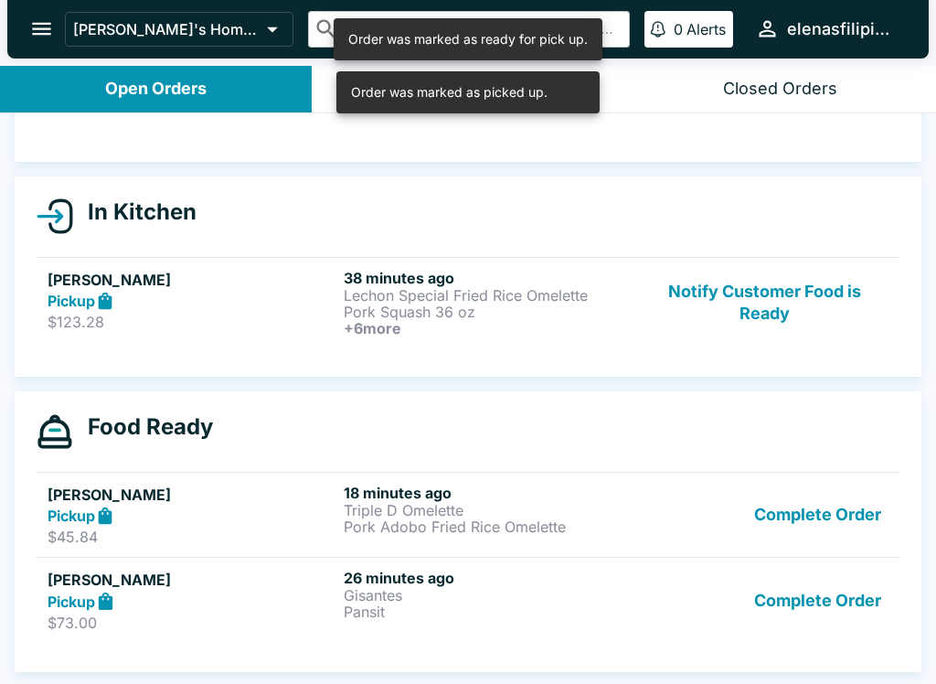
scroll to position [134, 0]
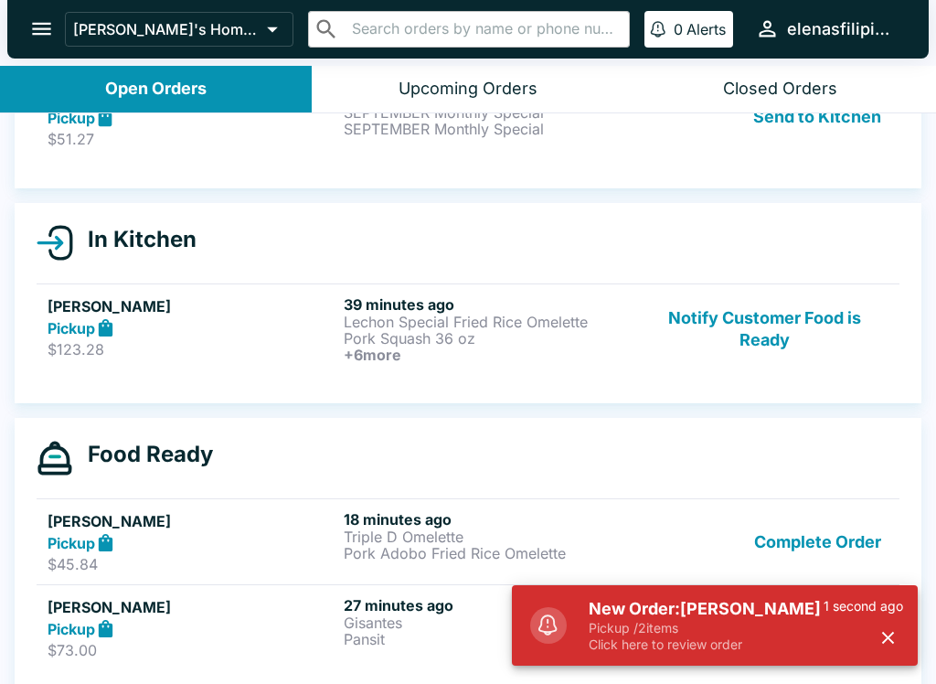
click at [261, 351] on p "$123.28" at bounding box center [192, 349] width 289 height 18
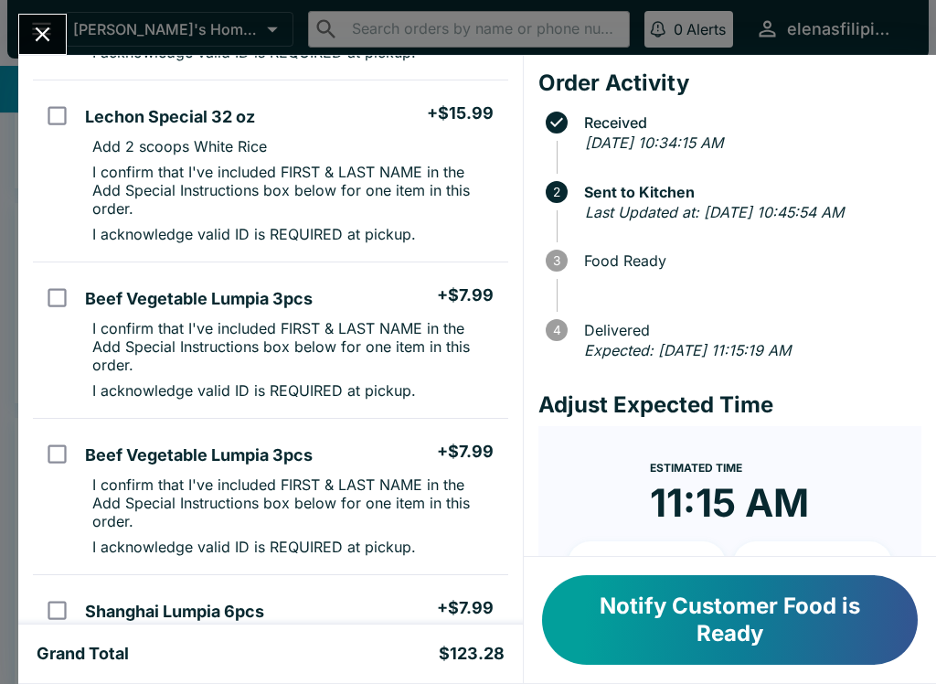
scroll to position [669, 0]
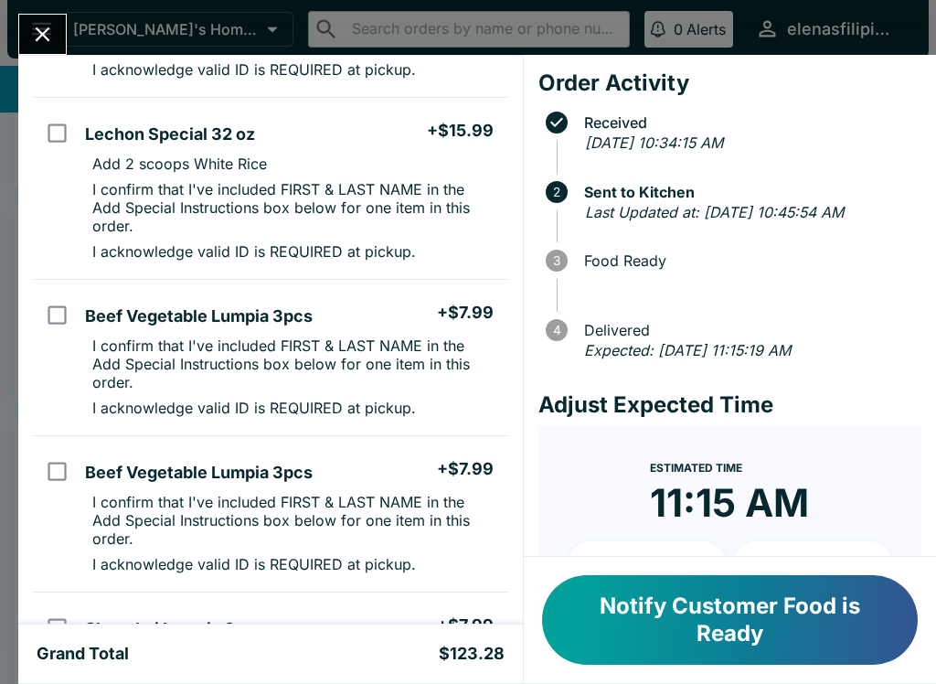
click at [35, 28] on icon "Close" at bounding box center [42, 34] width 25 height 25
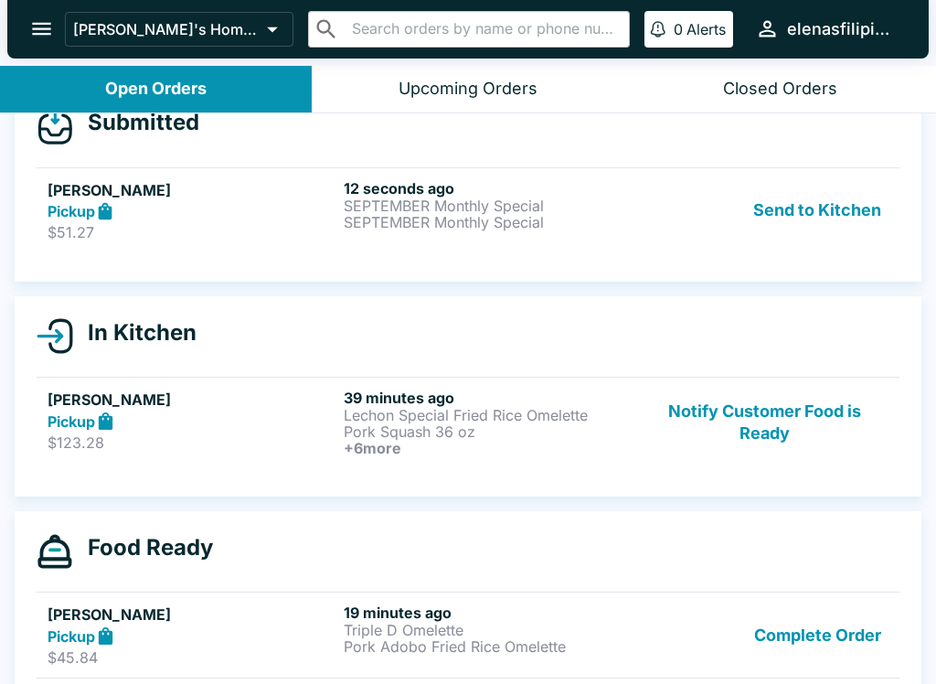
scroll to position [29, 0]
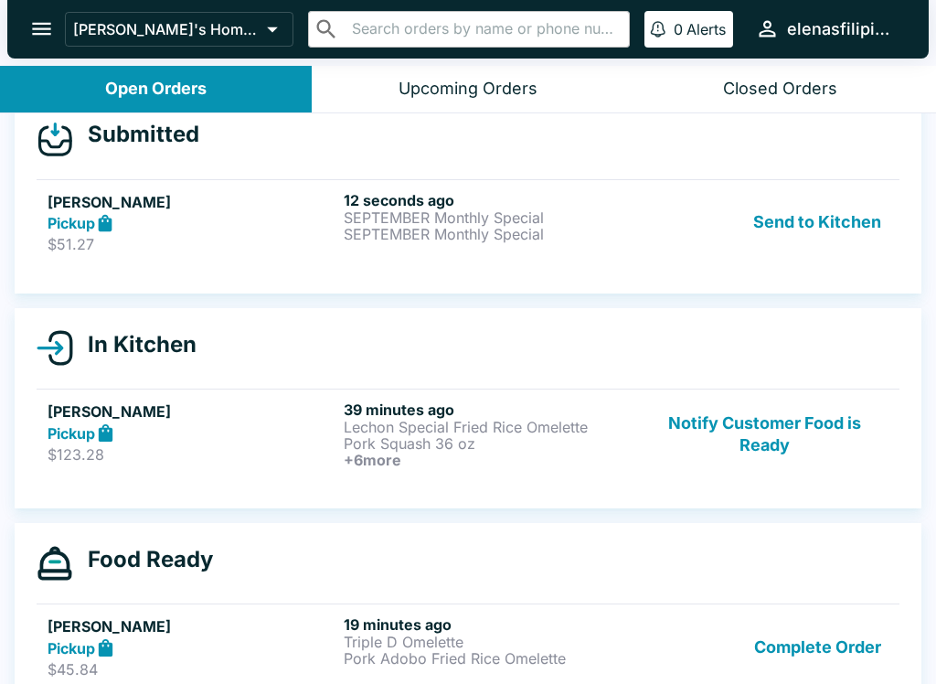
click at [198, 235] on p "$51.27" at bounding box center [192, 244] width 289 height 18
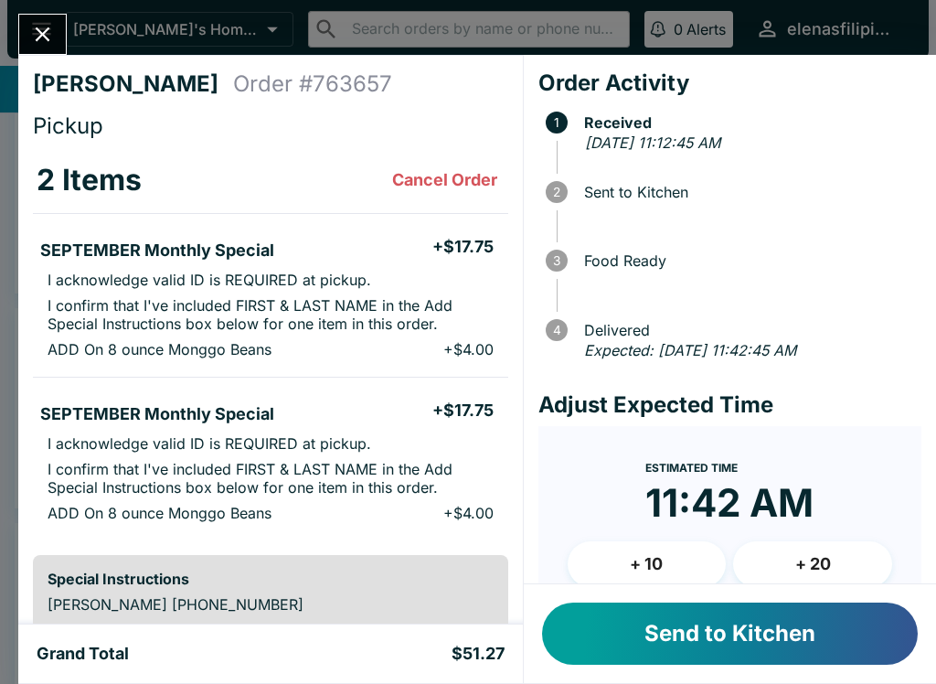
click at [633, 623] on button "Send to Kitchen" at bounding box center [730, 633] width 376 height 62
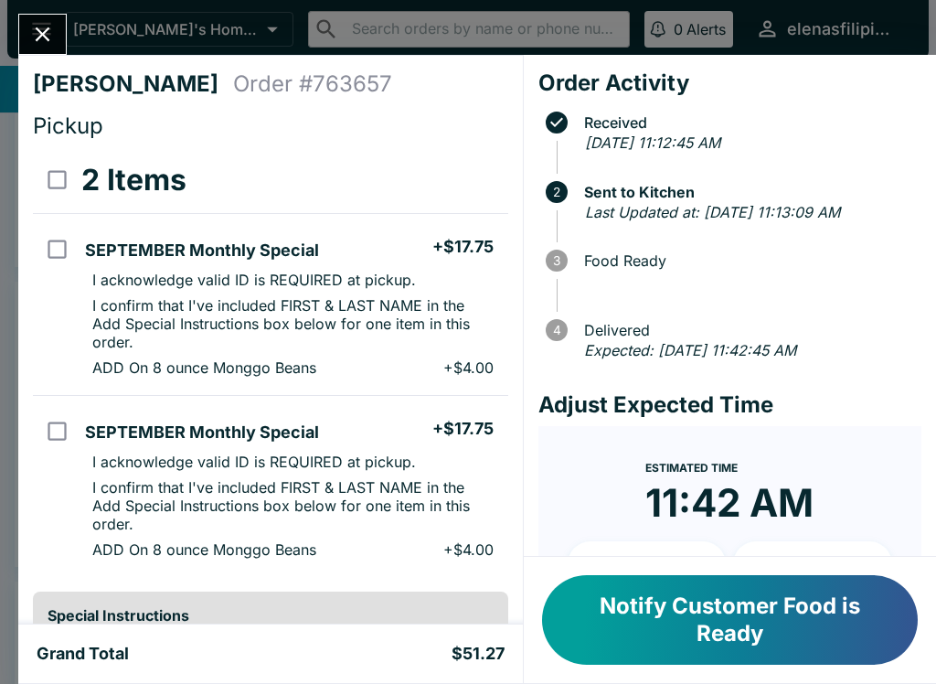
click at [36, 18] on button "Close" at bounding box center [42, 34] width 47 height 39
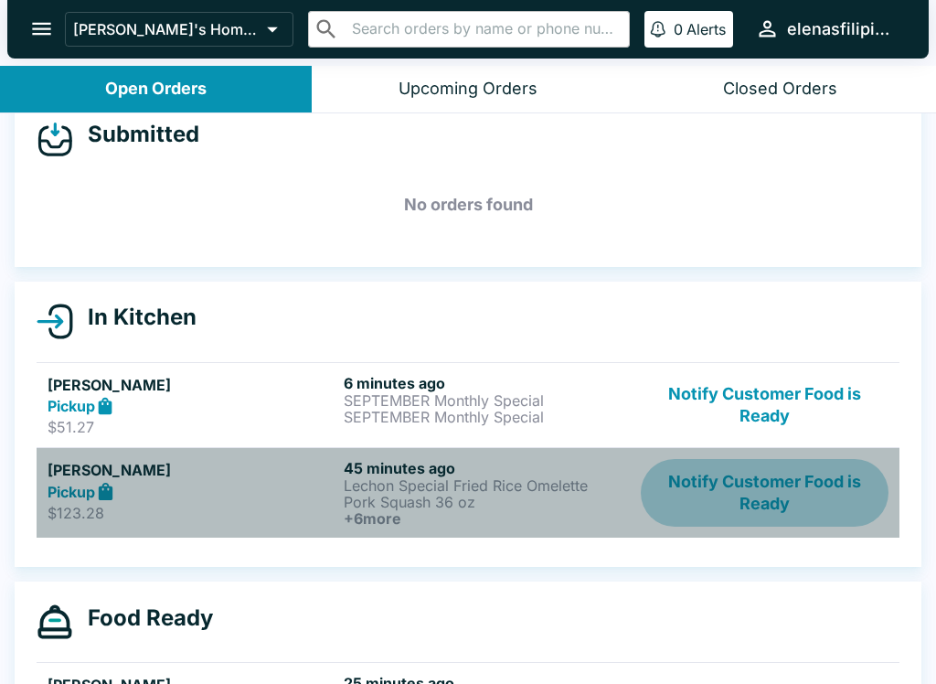
click at [768, 504] on button "Notify Customer Food is Ready" at bounding box center [765, 493] width 248 height 68
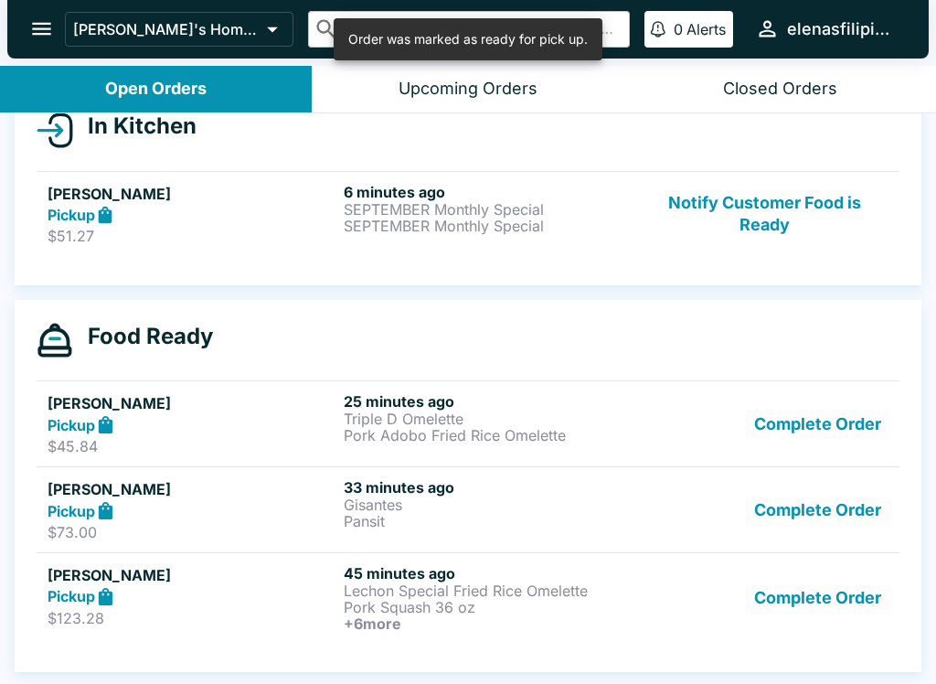
scroll to position [220, 0]
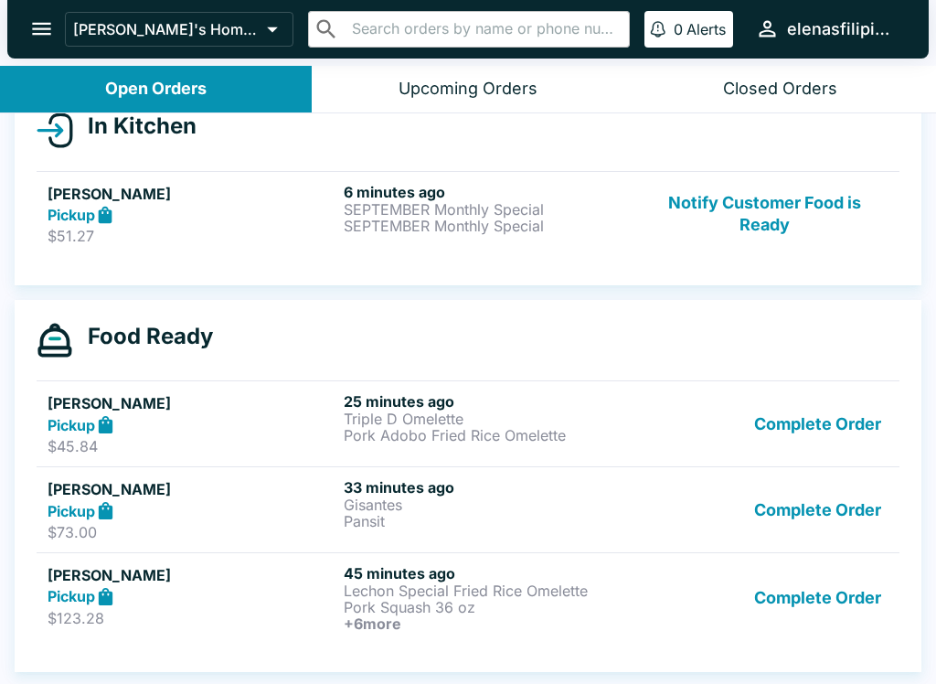
click at [21, 24] on button "open drawer" at bounding box center [41, 28] width 47 height 47
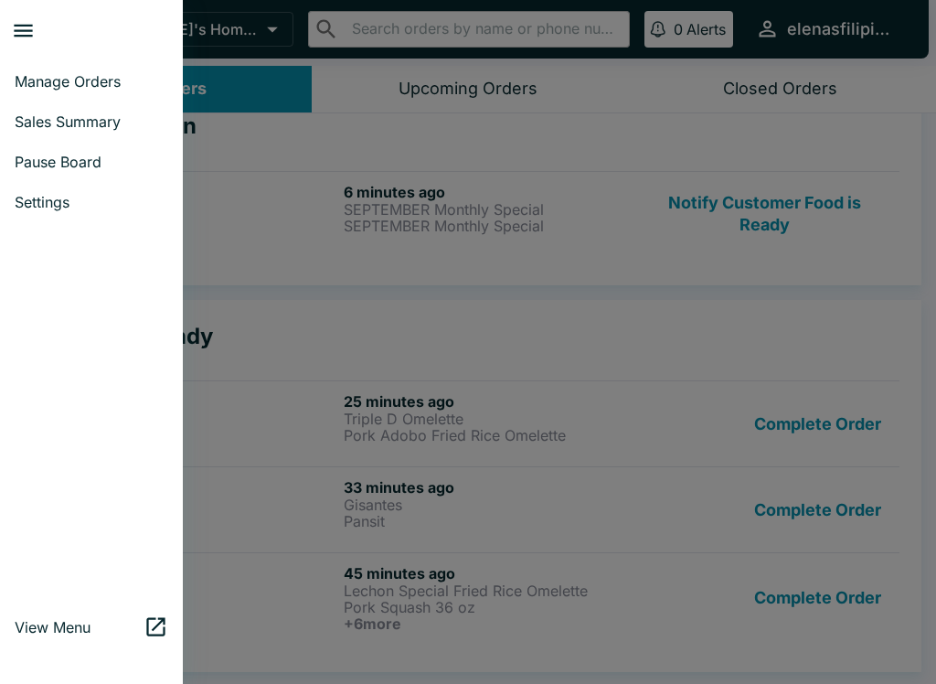
click at [28, 166] on span "Pause Board" at bounding box center [92, 162] width 154 height 18
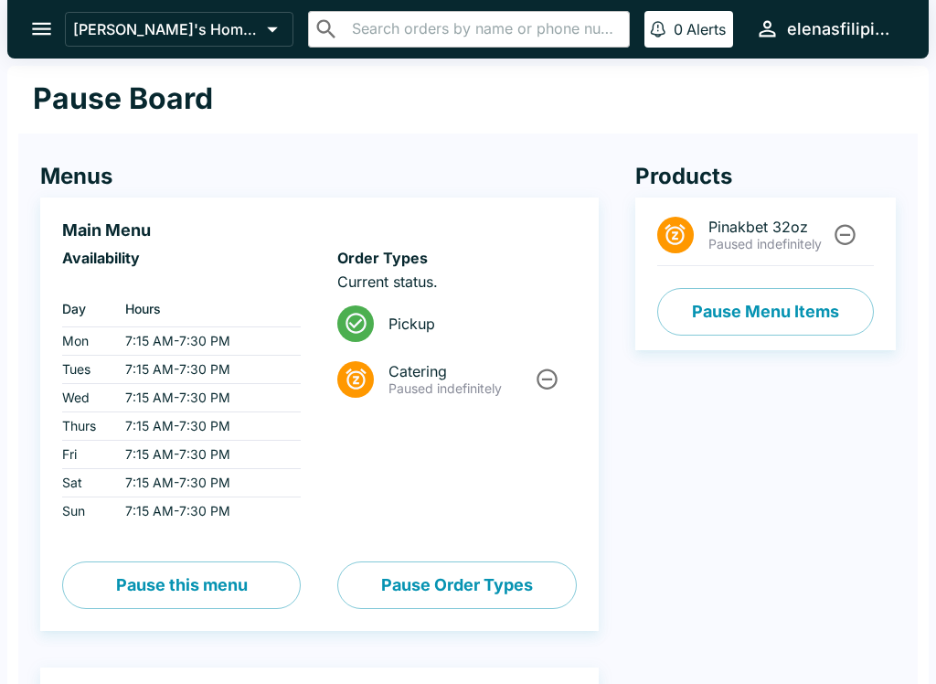
click at [788, 314] on button "Pause Menu Items" at bounding box center [765, 312] width 217 height 48
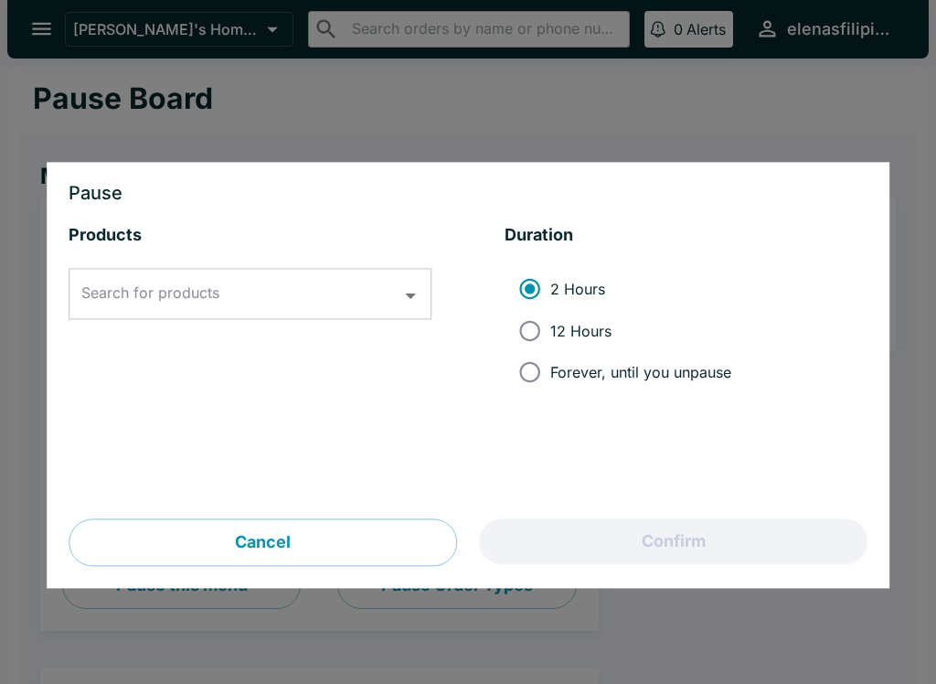
click at [419, 299] on icon "Open" at bounding box center [411, 295] width 25 height 25
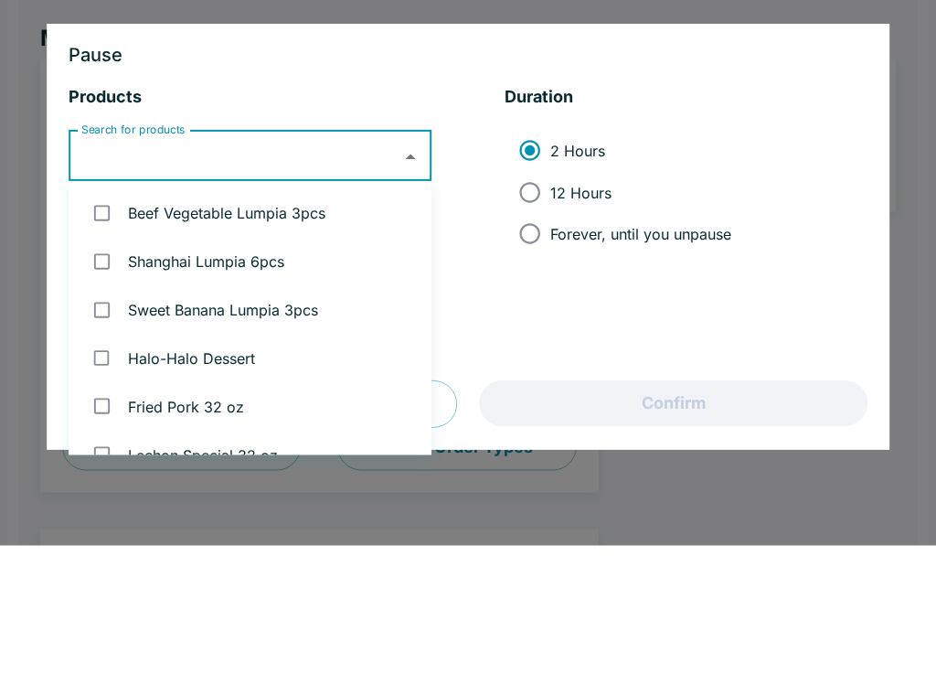
click at [104, 333] on input "checkbox" at bounding box center [101, 351] width 37 height 37
checkbox input "true"
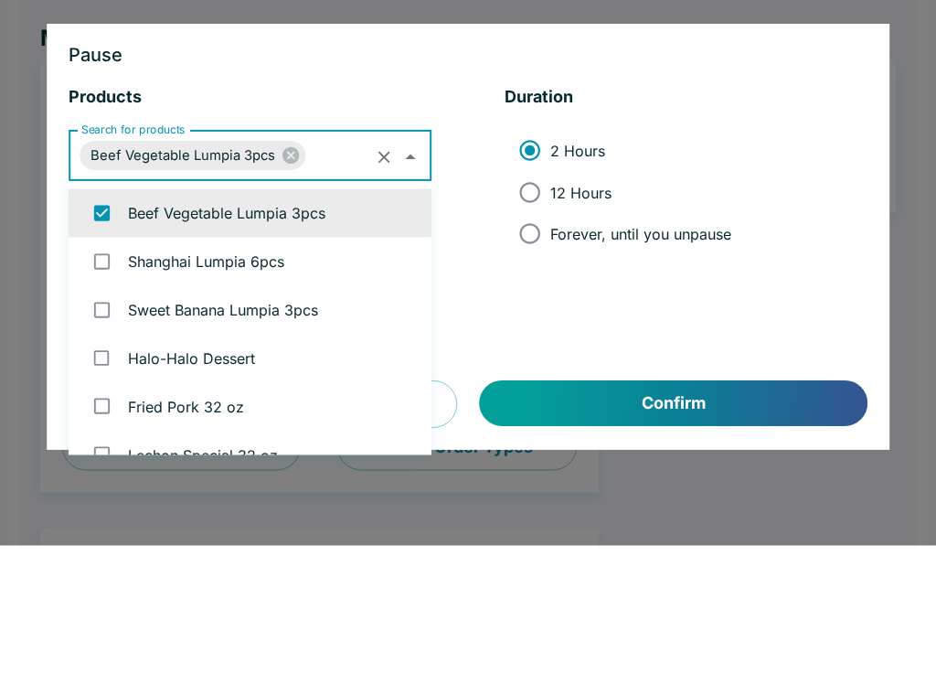
click at [530, 310] on input "12 Hours" at bounding box center [529, 330] width 41 height 41
radio input "true"
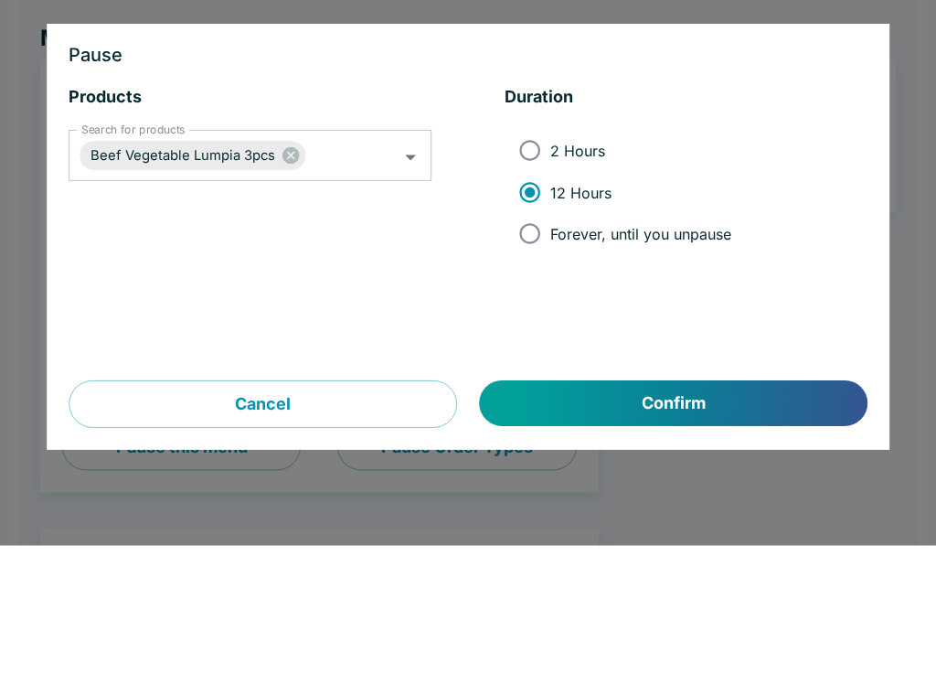
scroll to position [139, 0]
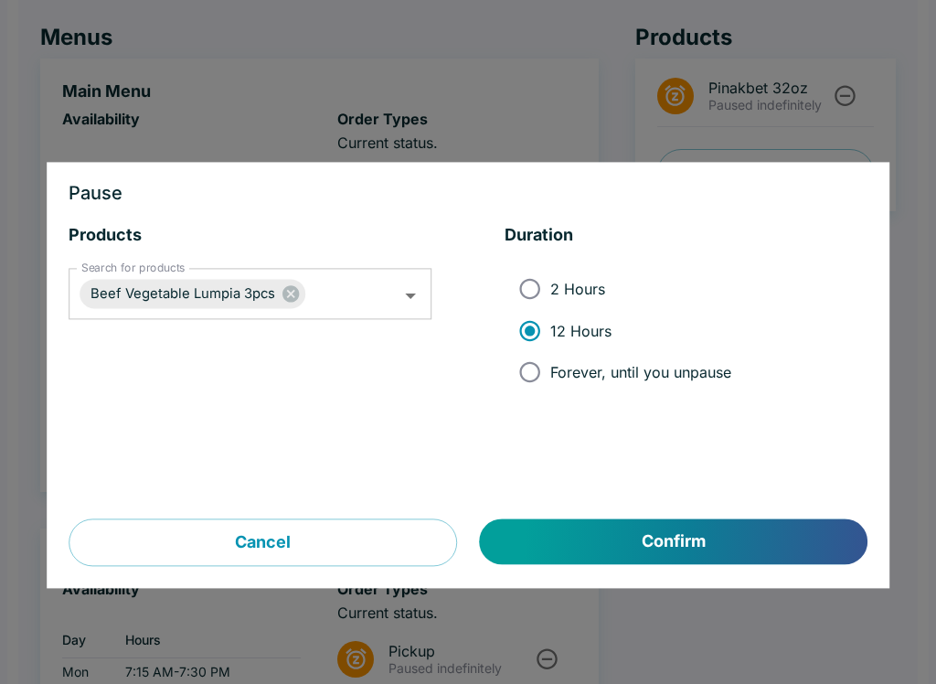
click at [694, 548] on button "Confirm" at bounding box center [674, 542] width 388 height 46
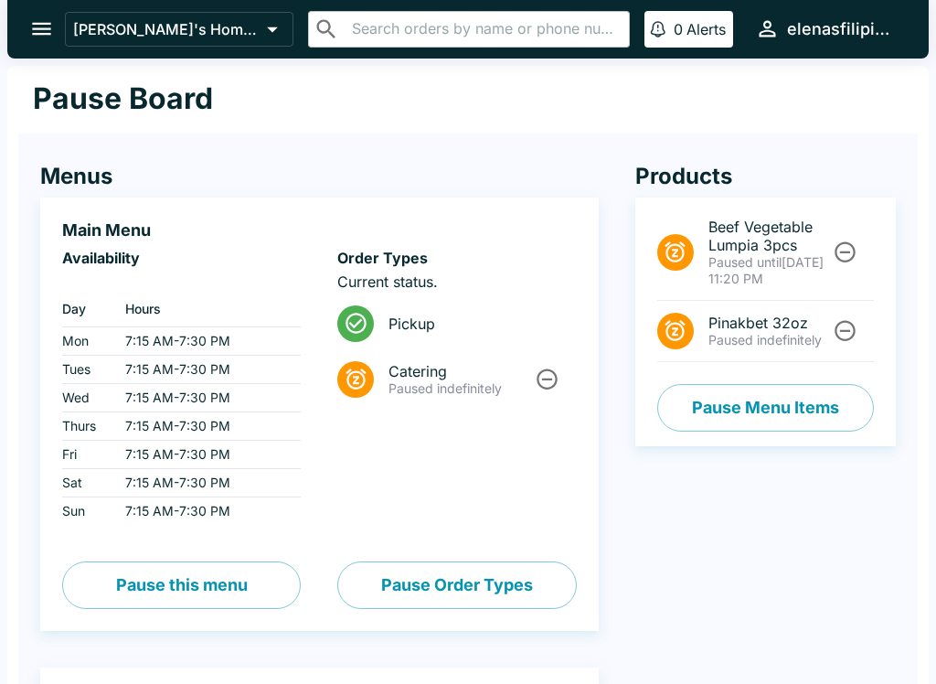
scroll to position [0, 0]
click at [40, 31] on icon "open drawer" at bounding box center [41, 28] width 25 height 25
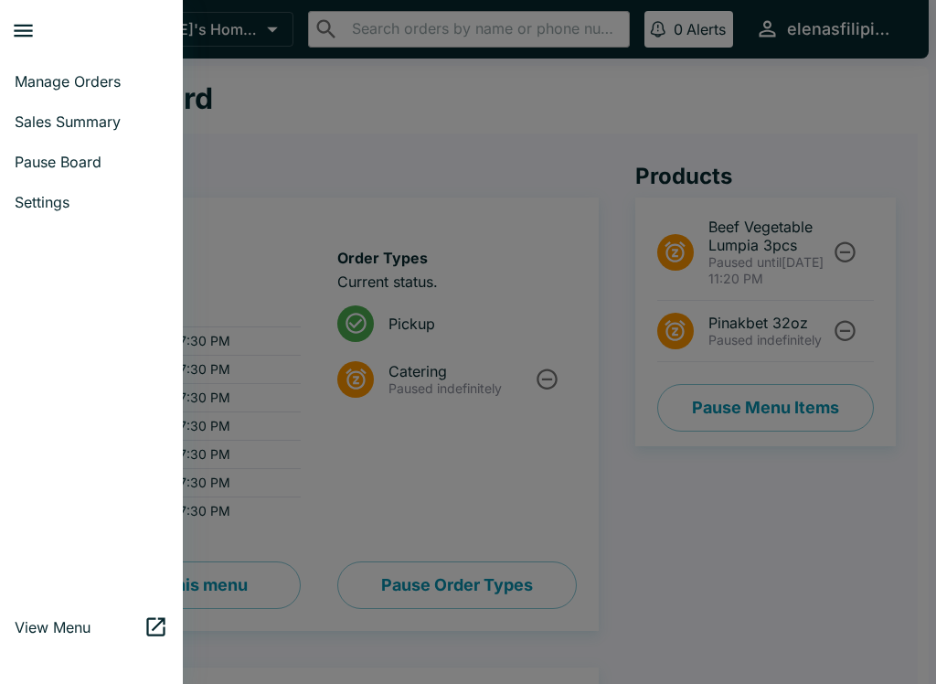
click at [105, 76] on span "Manage Orders" at bounding box center [92, 81] width 154 height 18
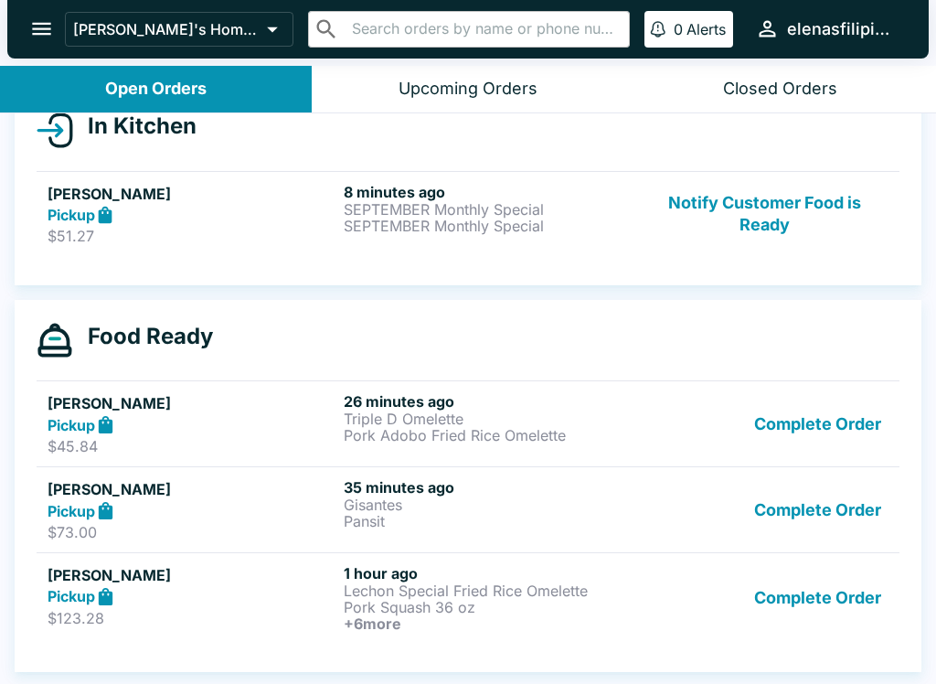
scroll to position [220, 0]
click at [708, 214] on button "Notify Customer Food is Ready" at bounding box center [765, 214] width 248 height 63
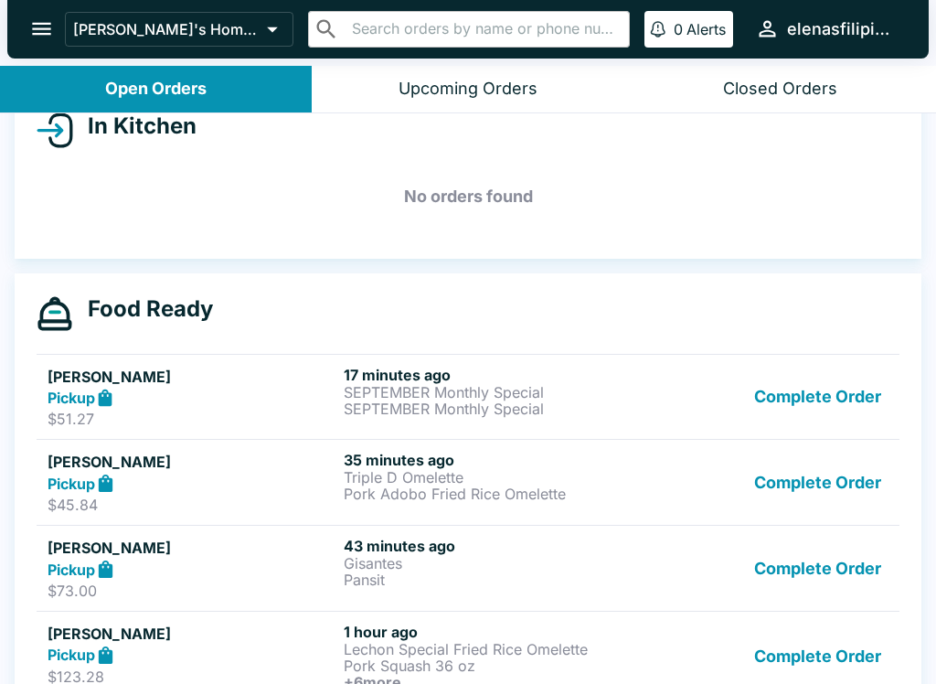
click at [813, 397] on button "Complete Order" at bounding box center [818, 397] width 142 height 63
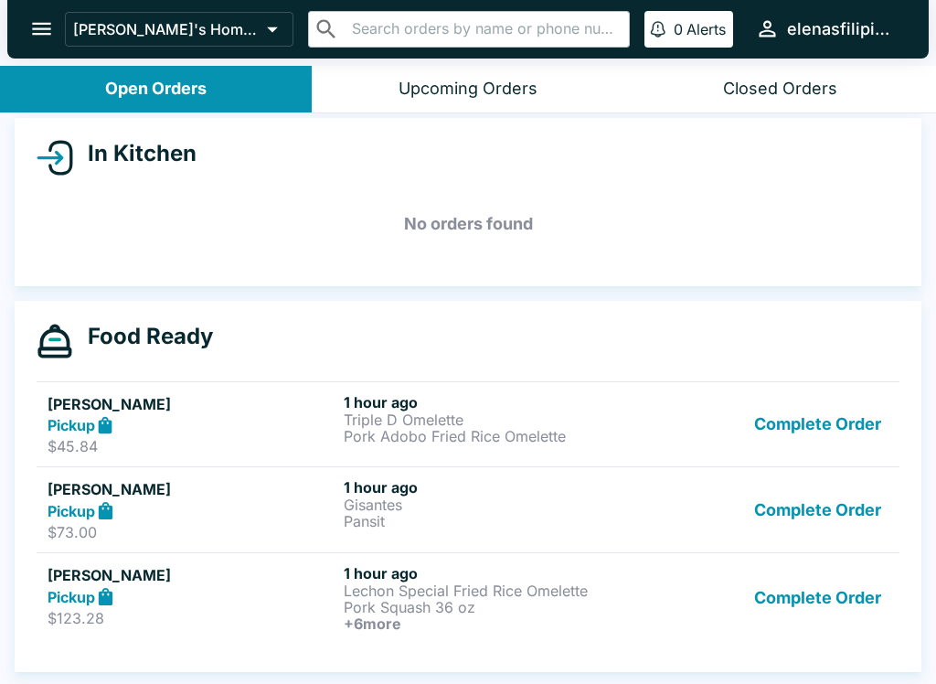
scroll to position [193, 0]
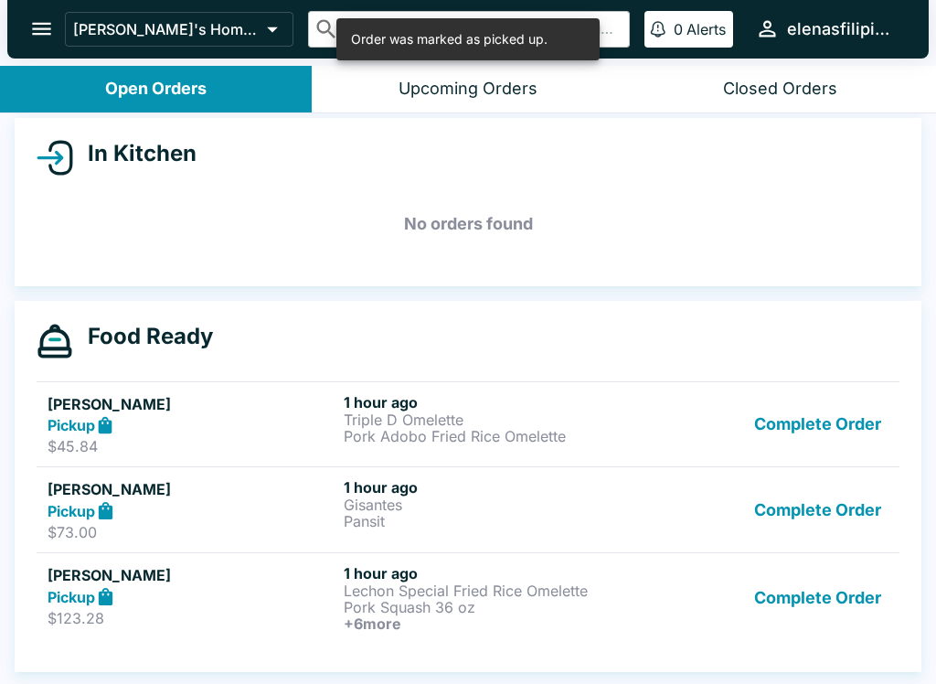
click at [788, 611] on button "Complete Order" at bounding box center [818, 598] width 142 height 68
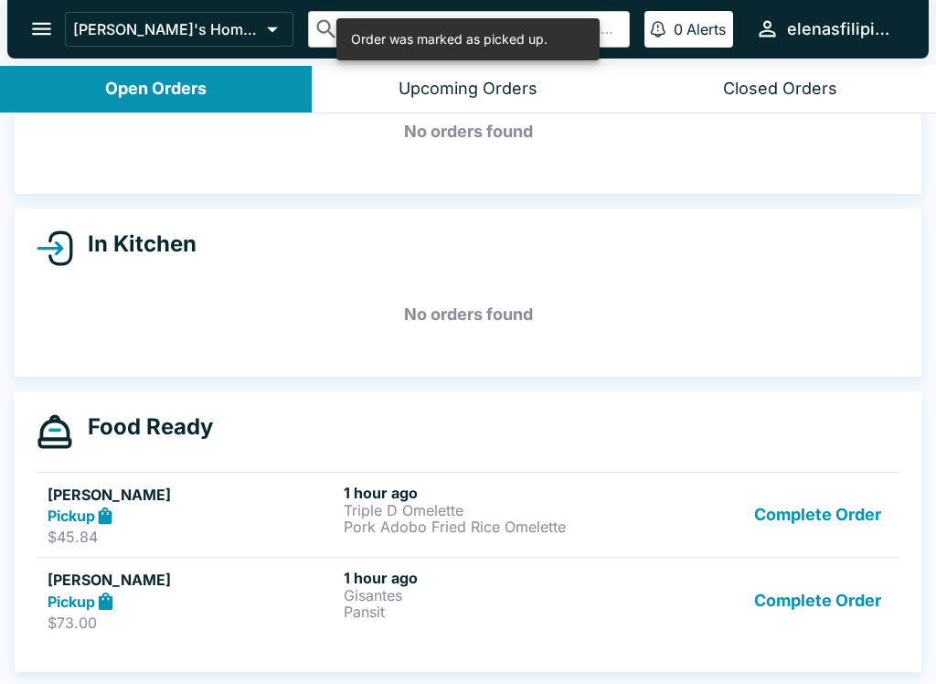
scroll to position [102, 0]
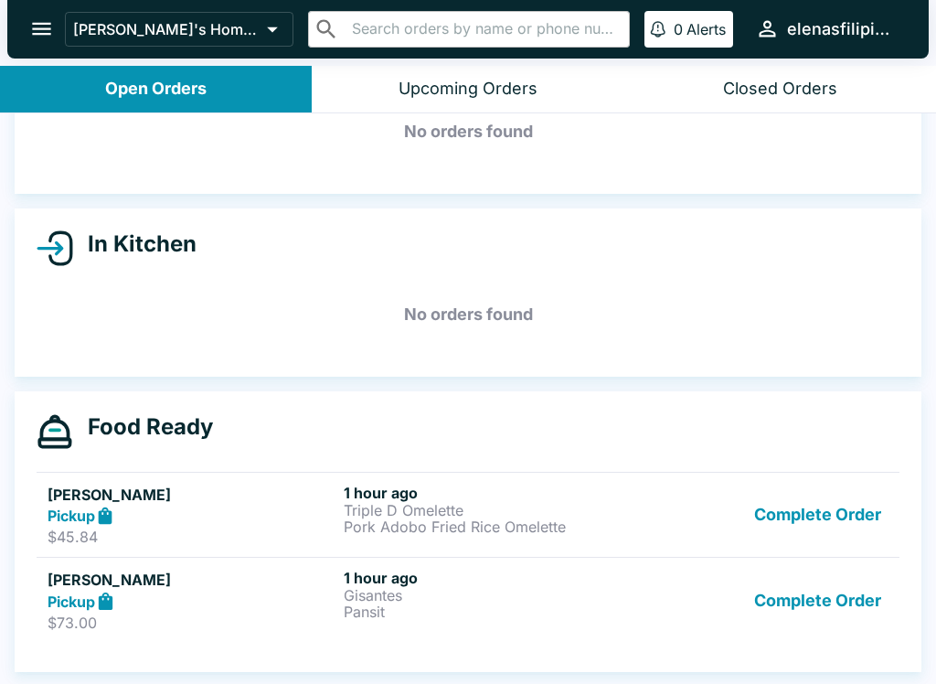
click at [823, 520] on button "Complete Order" at bounding box center [818, 515] width 142 height 63
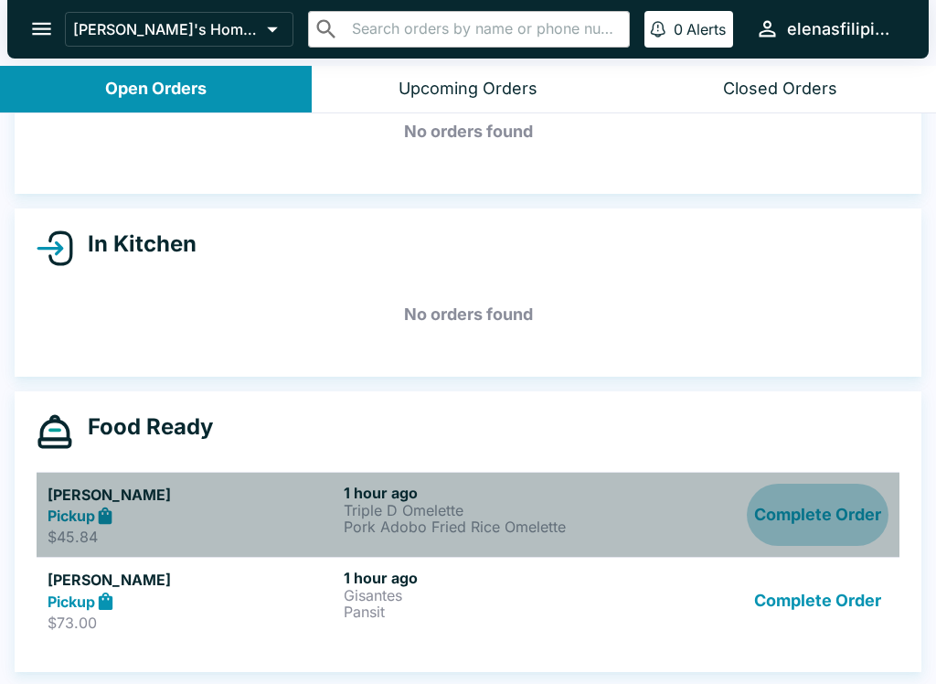
click at [819, 513] on button "Complete Order" at bounding box center [818, 515] width 142 height 63
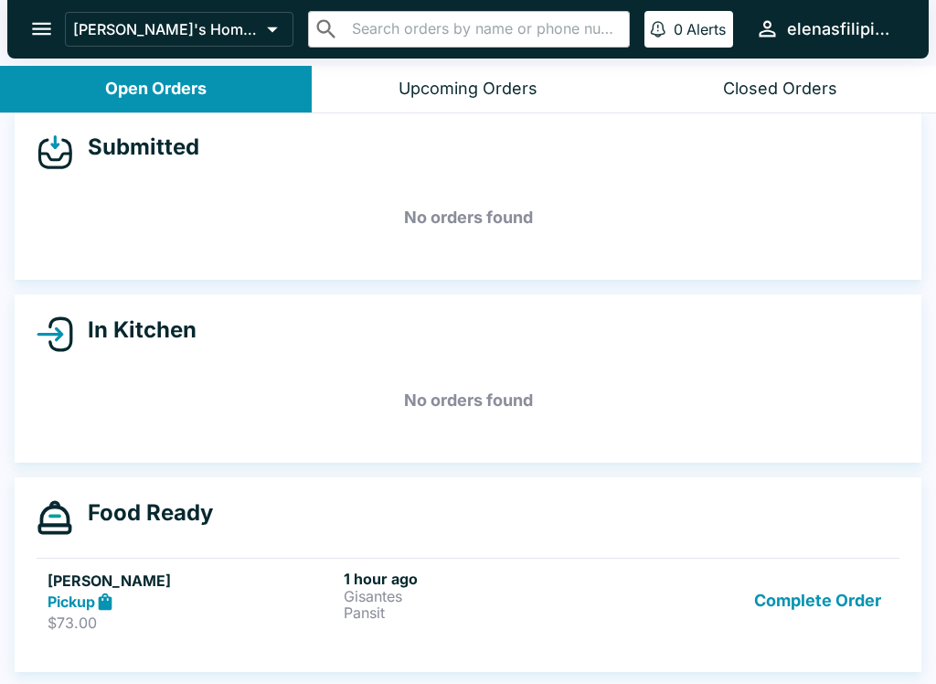
scroll to position [24, 0]
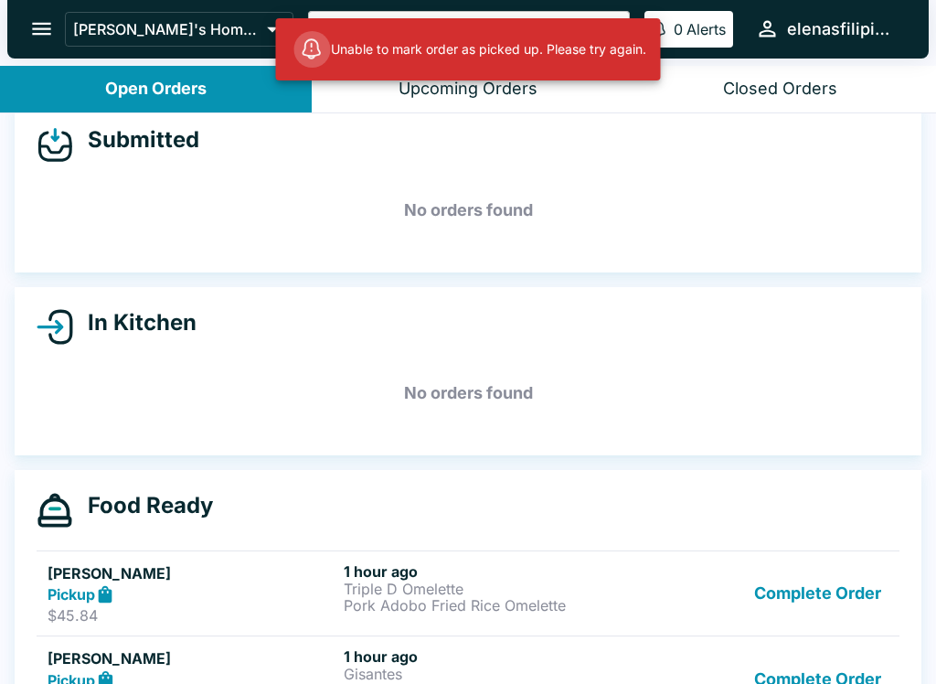
click at [424, 601] on p "Pork Adobo Fried Rice Omelette" at bounding box center [488, 605] width 289 height 16
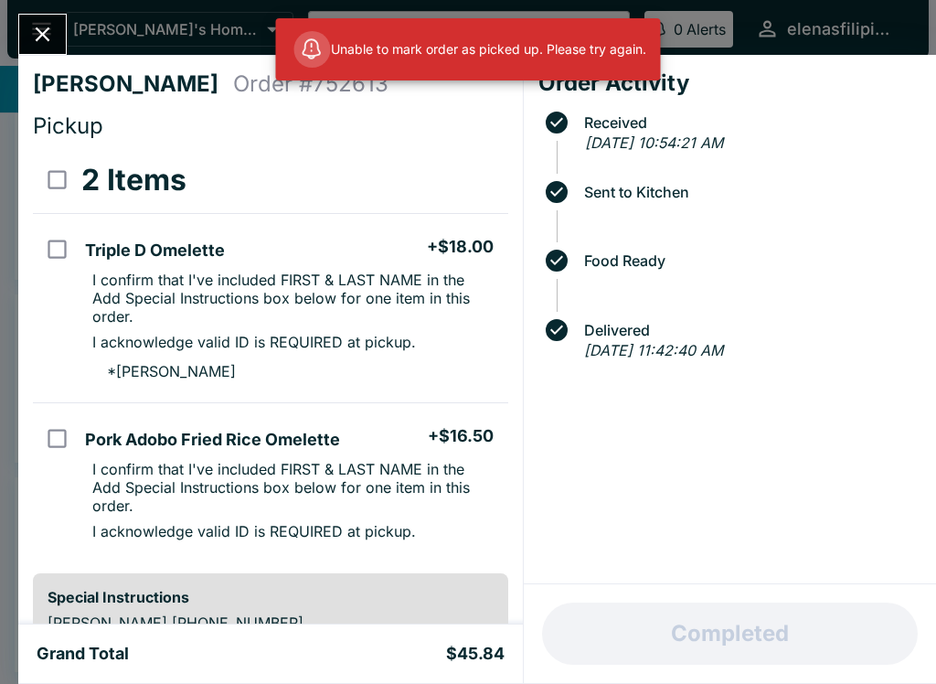
scroll to position [16, 0]
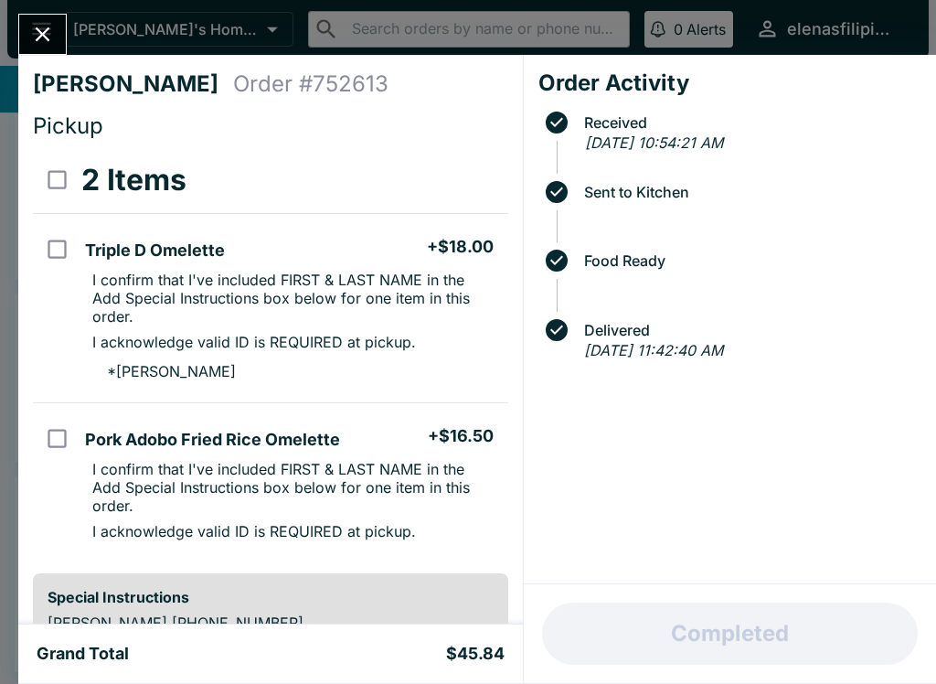
click at [39, 27] on icon "Close" at bounding box center [42, 34] width 25 height 25
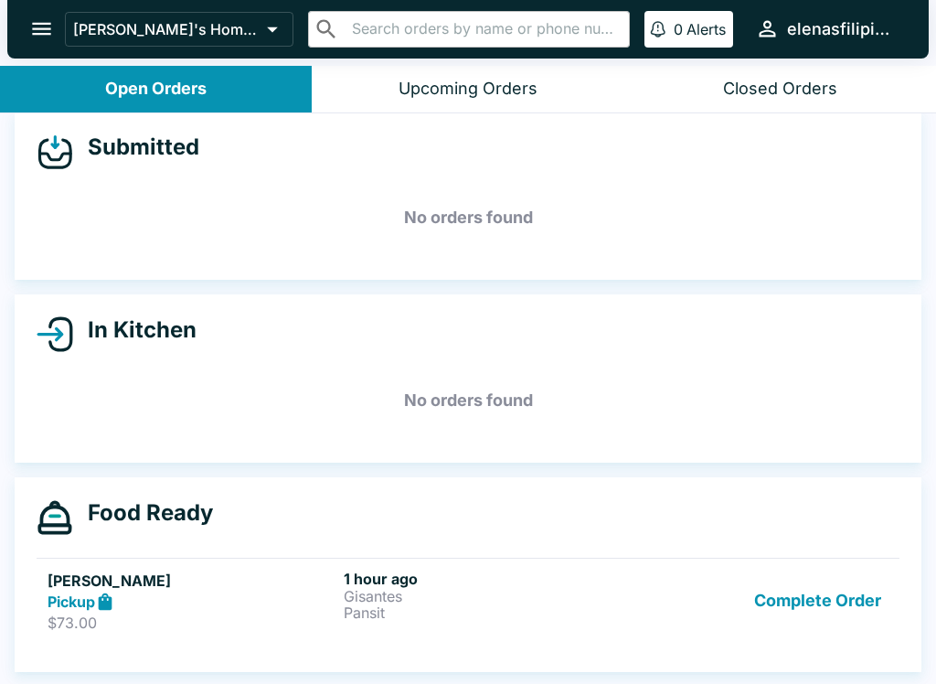
click at [798, 605] on button "Complete Order" at bounding box center [818, 601] width 142 height 63
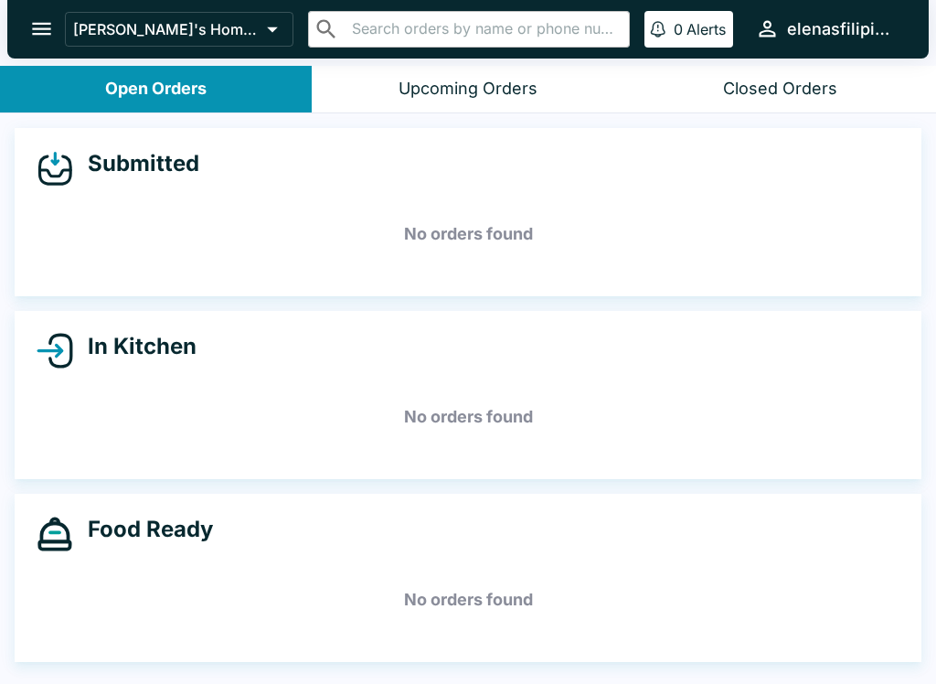
click at [48, 87] on button "Open Orders" at bounding box center [156, 89] width 312 height 47
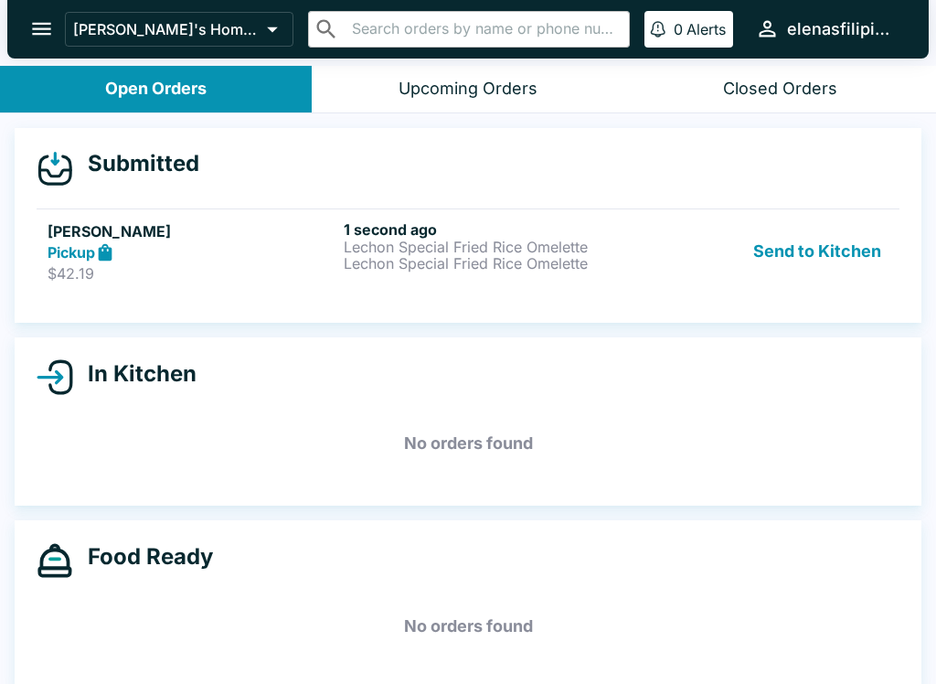
click at [222, 259] on div "Pickup" at bounding box center [192, 252] width 289 height 21
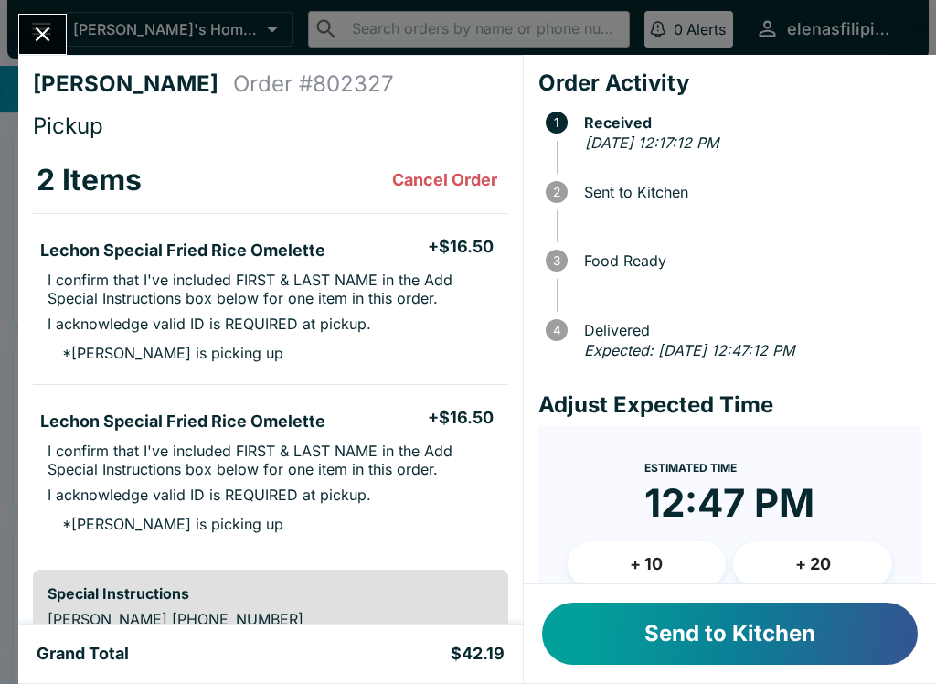
click at [667, 626] on button "Send to Kitchen" at bounding box center [730, 633] width 376 height 62
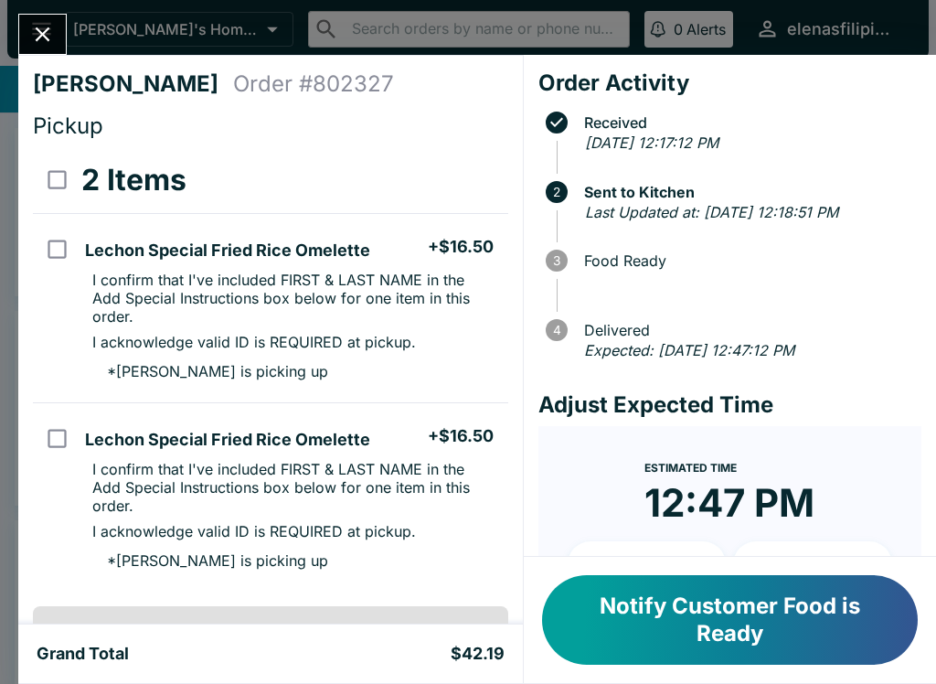
click at [648, 612] on button "Notify Customer Food is Ready" at bounding box center [730, 620] width 376 height 90
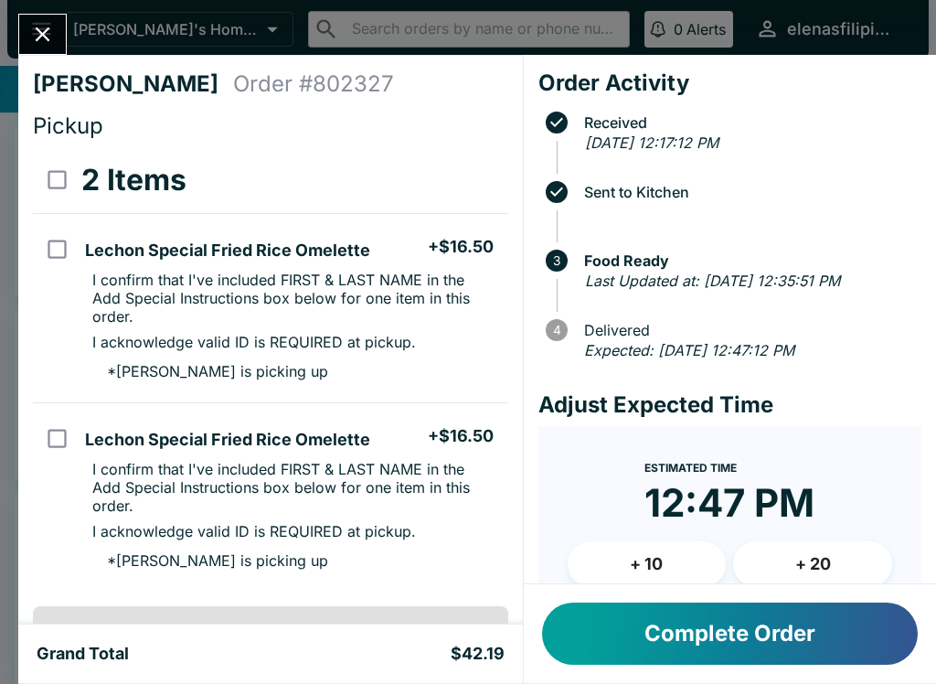
click at [728, 643] on button "Complete Order" at bounding box center [730, 633] width 376 height 62
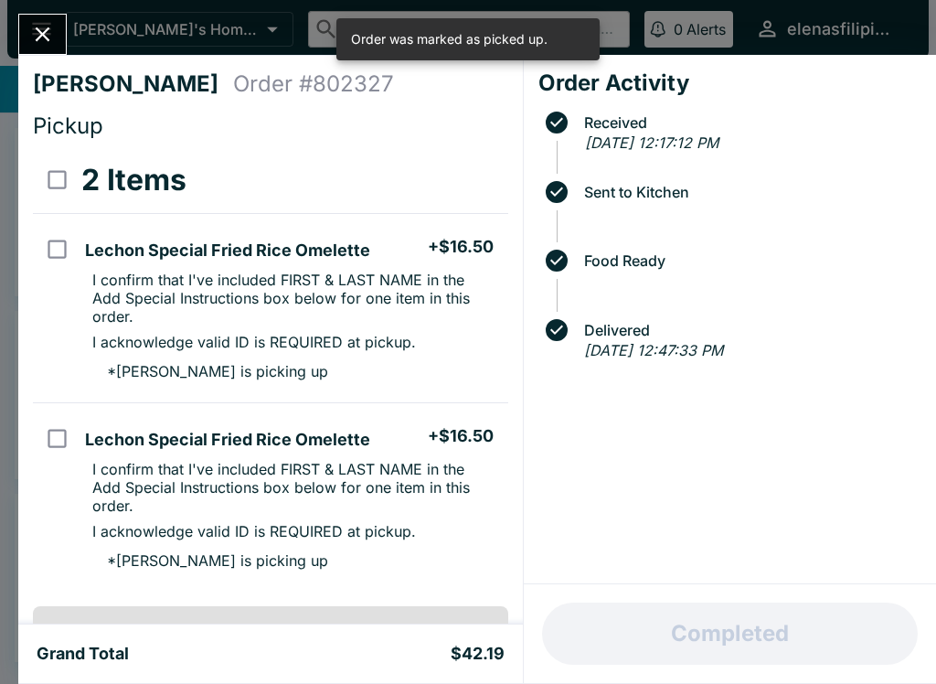
click at [32, 17] on button "Close" at bounding box center [42, 34] width 47 height 39
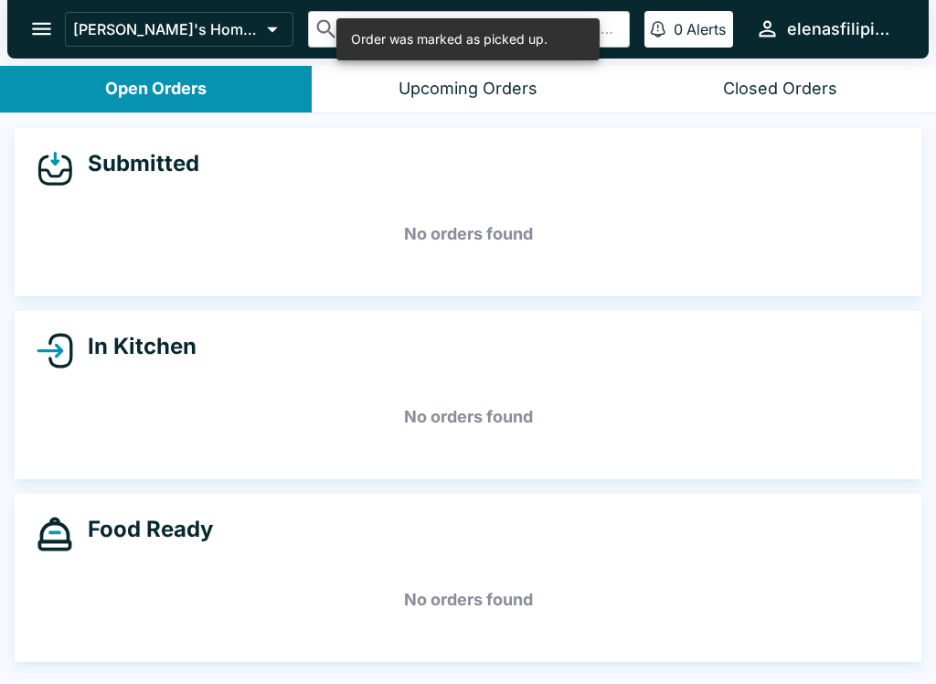
scroll to position [3, 0]
